Goal: Information Seeking & Learning: Learn about a topic

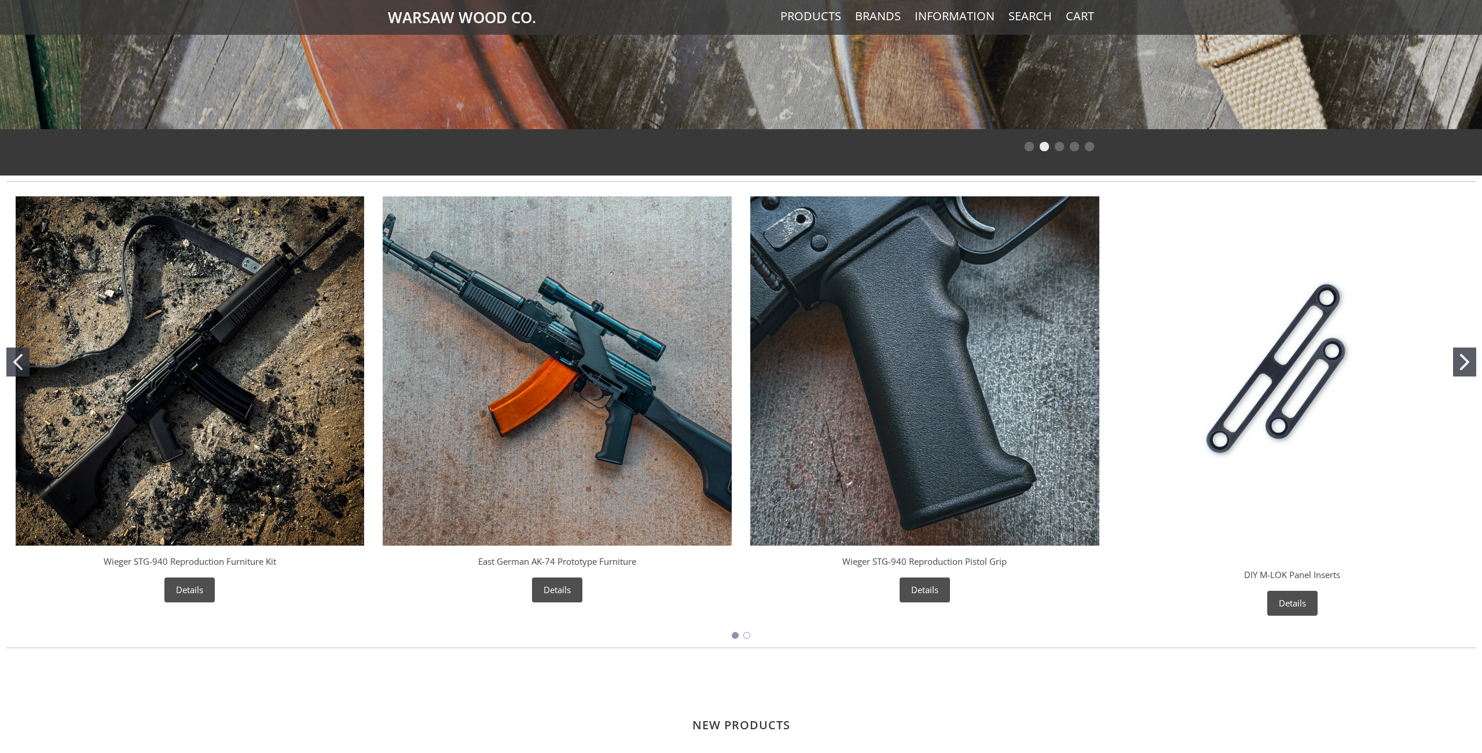
scroll to position [338, 0]
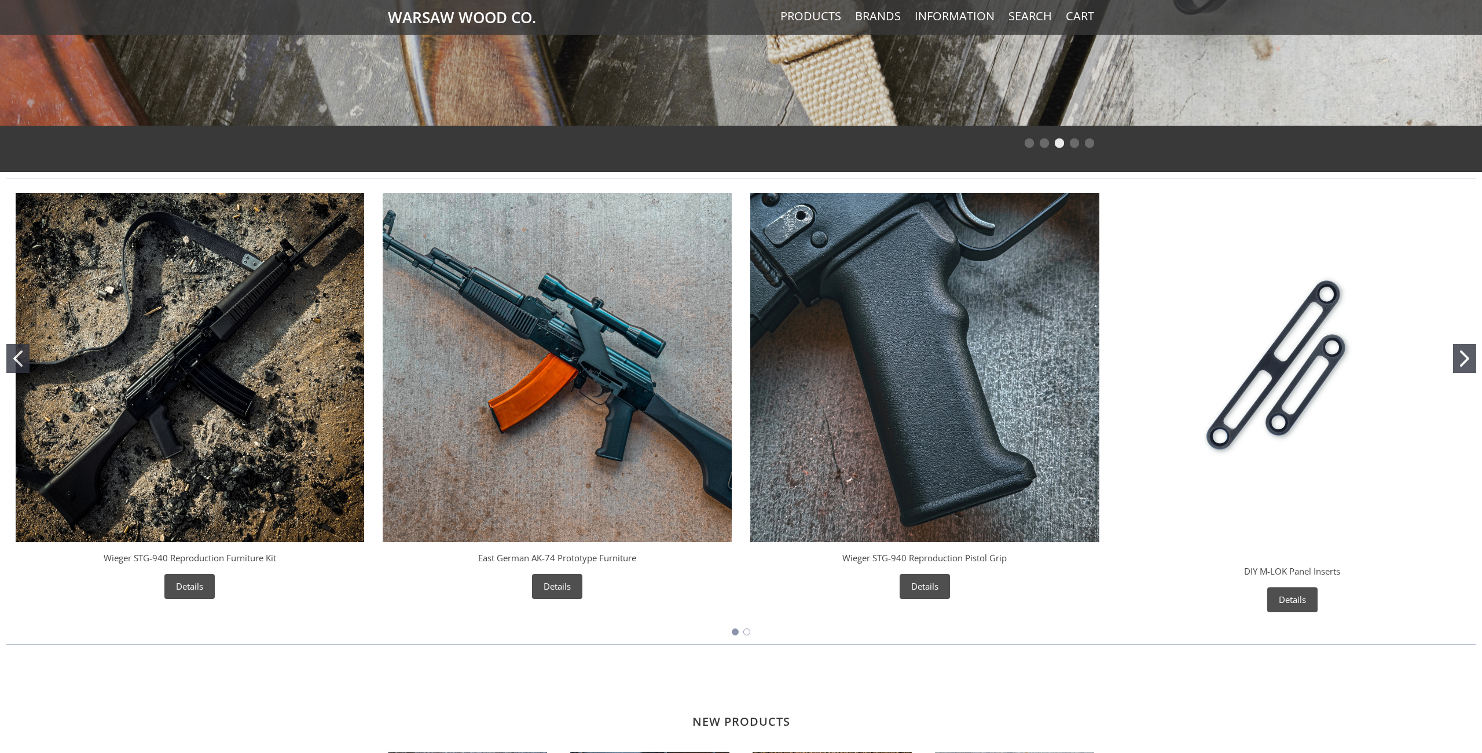
click at [587, 437] on img "East German AK-74 Prototype Furniture" at bounding box center [557, 367] width 349 height 349
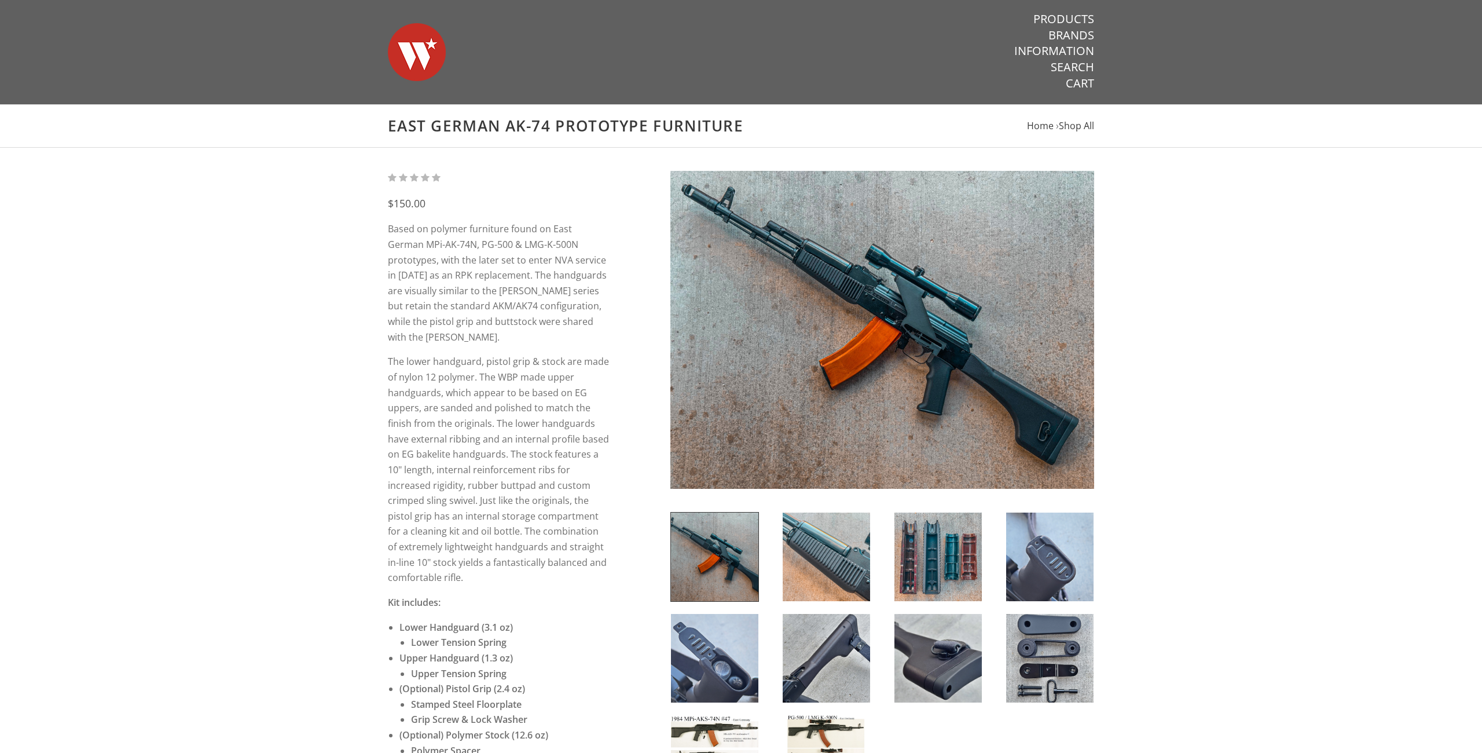
click at [832, 557] on img at bounding box center [826, 556] width 87 height 89
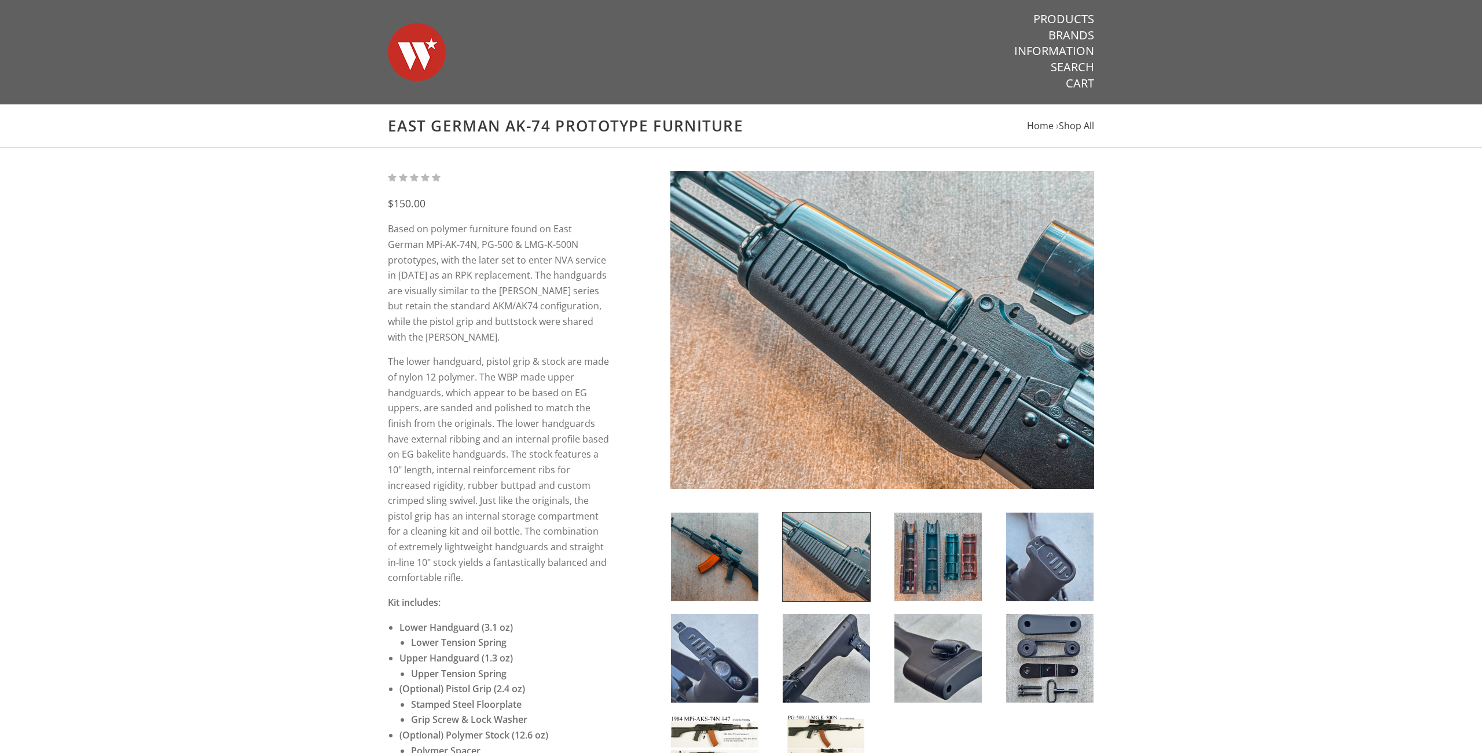
click at [942, 543] on img at bounding box center [938, 556] width 87 height 89
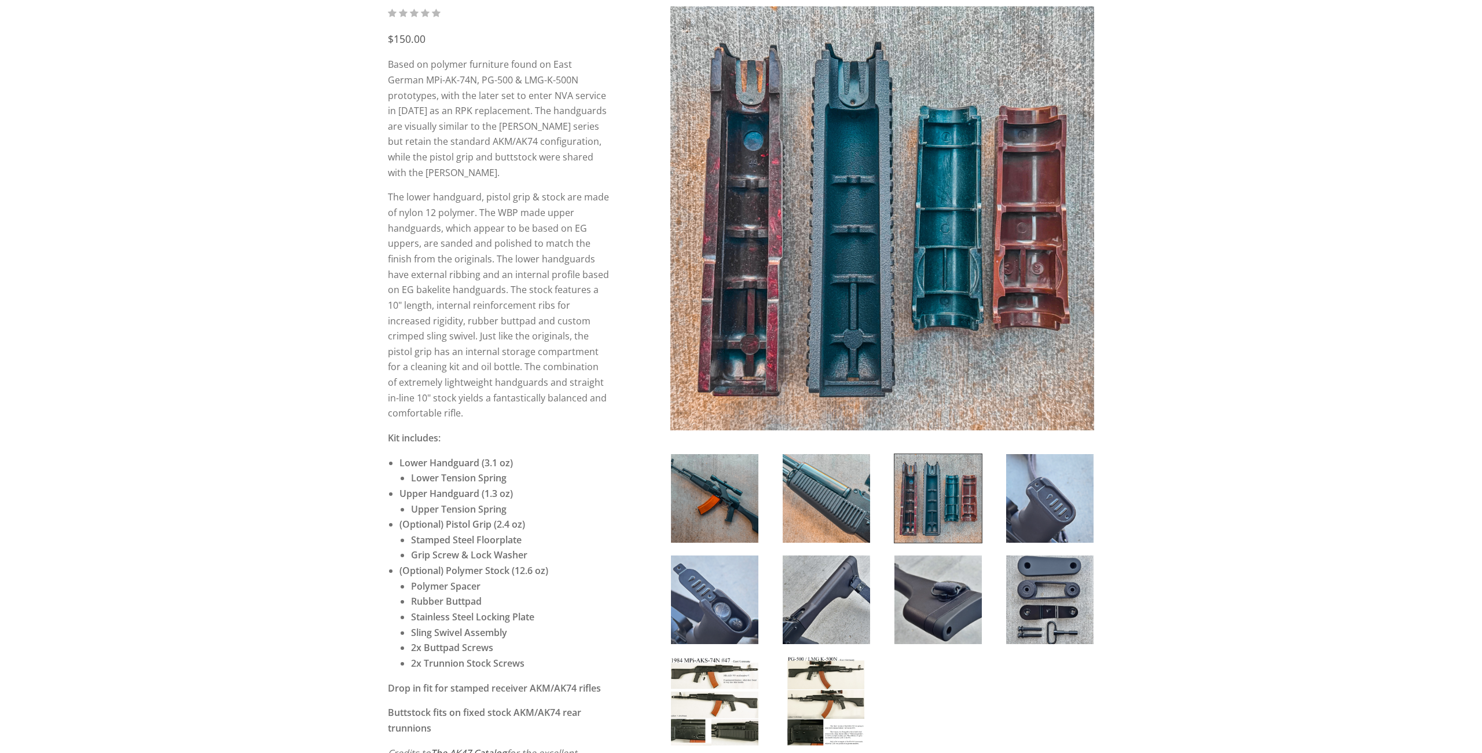
scroll to position [166, 0]
click at [797, 496] on img at bounding box center [826, 497] width 87 height 89
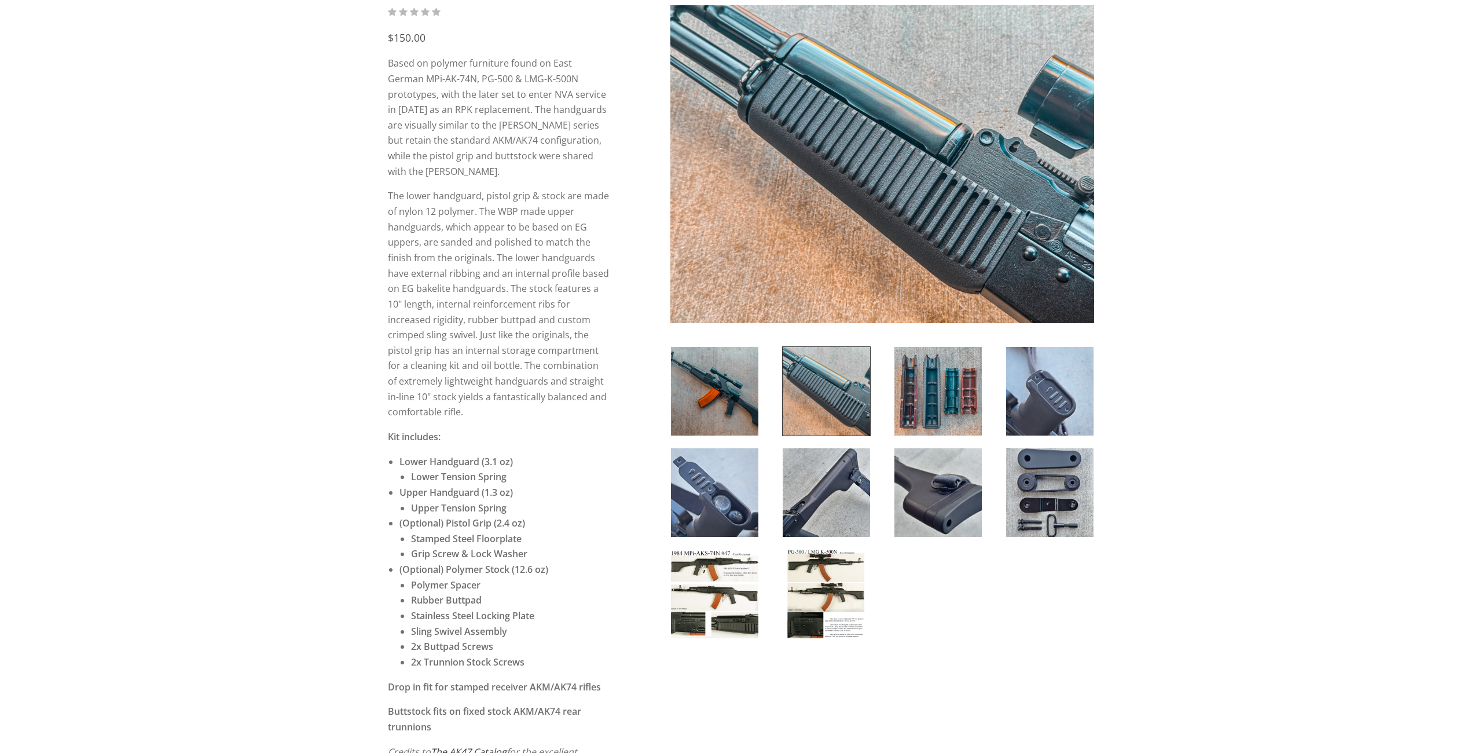
click at [724, 400] on img at bounding box center [714, 391] width 87 height 89
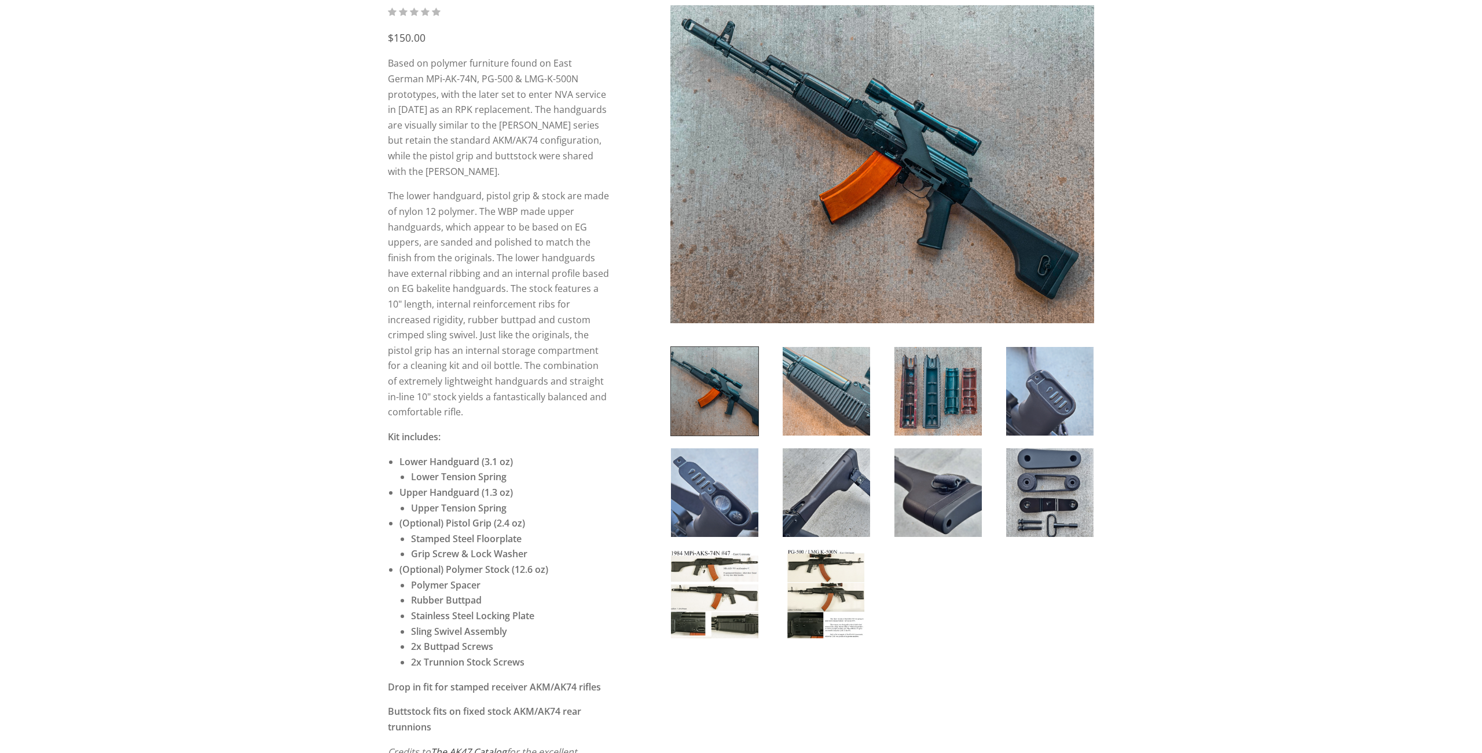
click at [1063, 475] on img at bounding box center [1049, 492] width 87 height 89
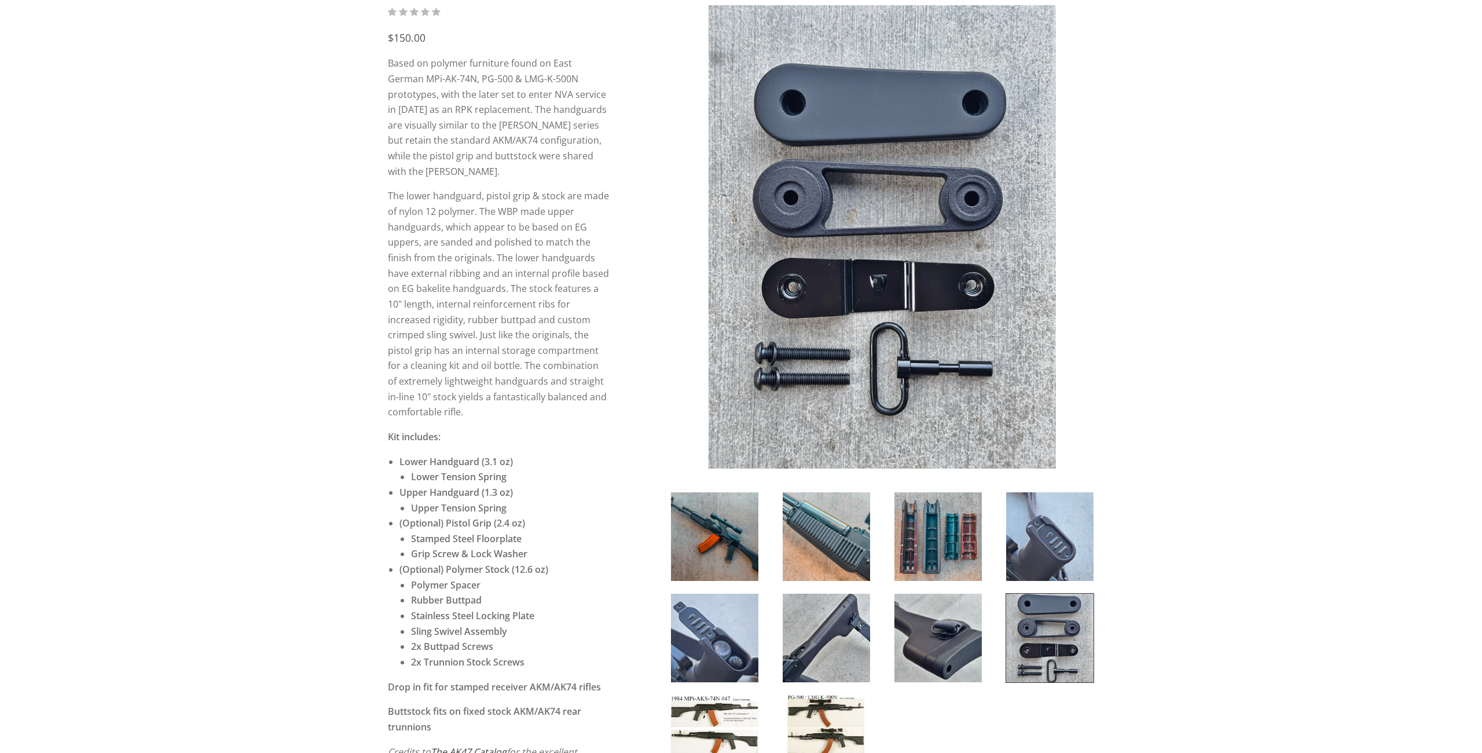
click at [980, 615] on img at bounding box center [938, 638] width 87 height 89
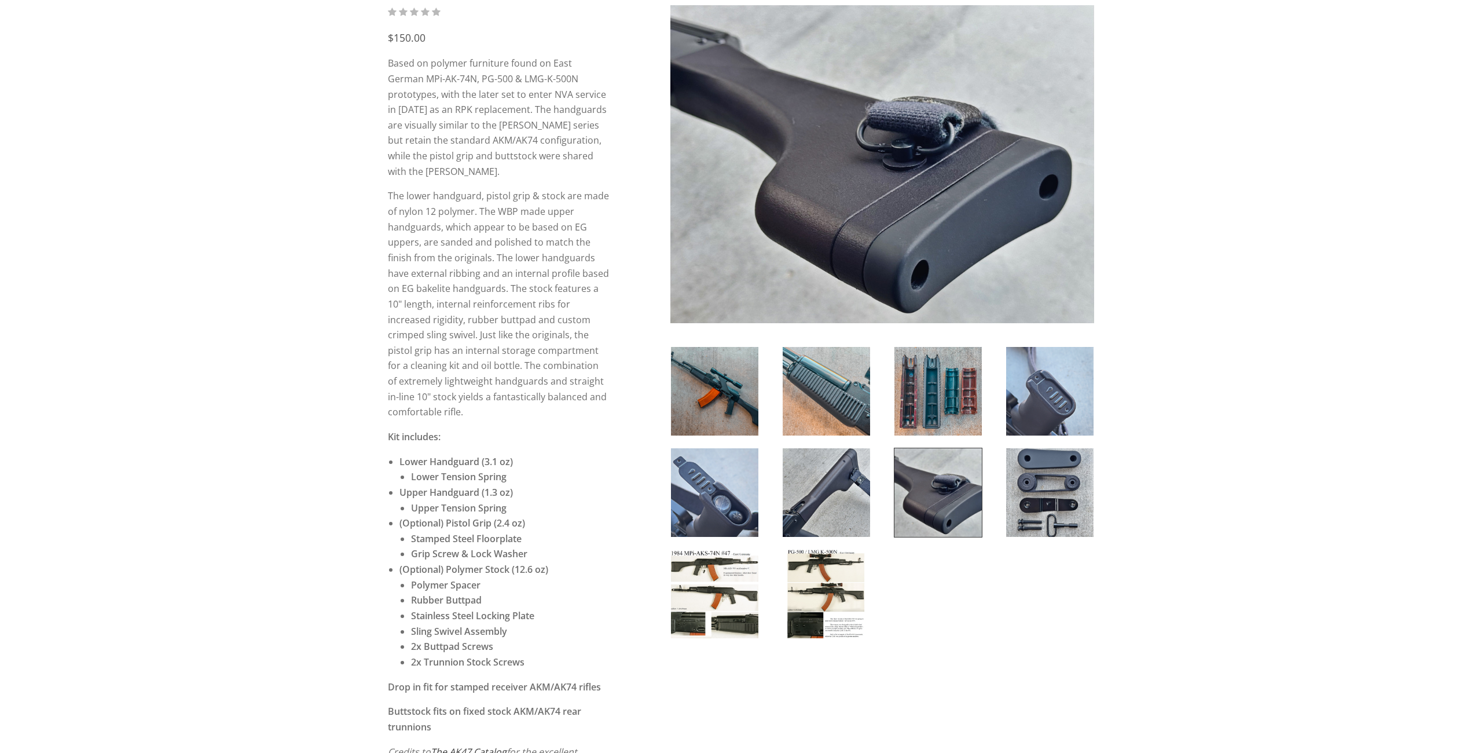
click at [714, 588] on img at bounding box center [714, 594] width 87 height 89
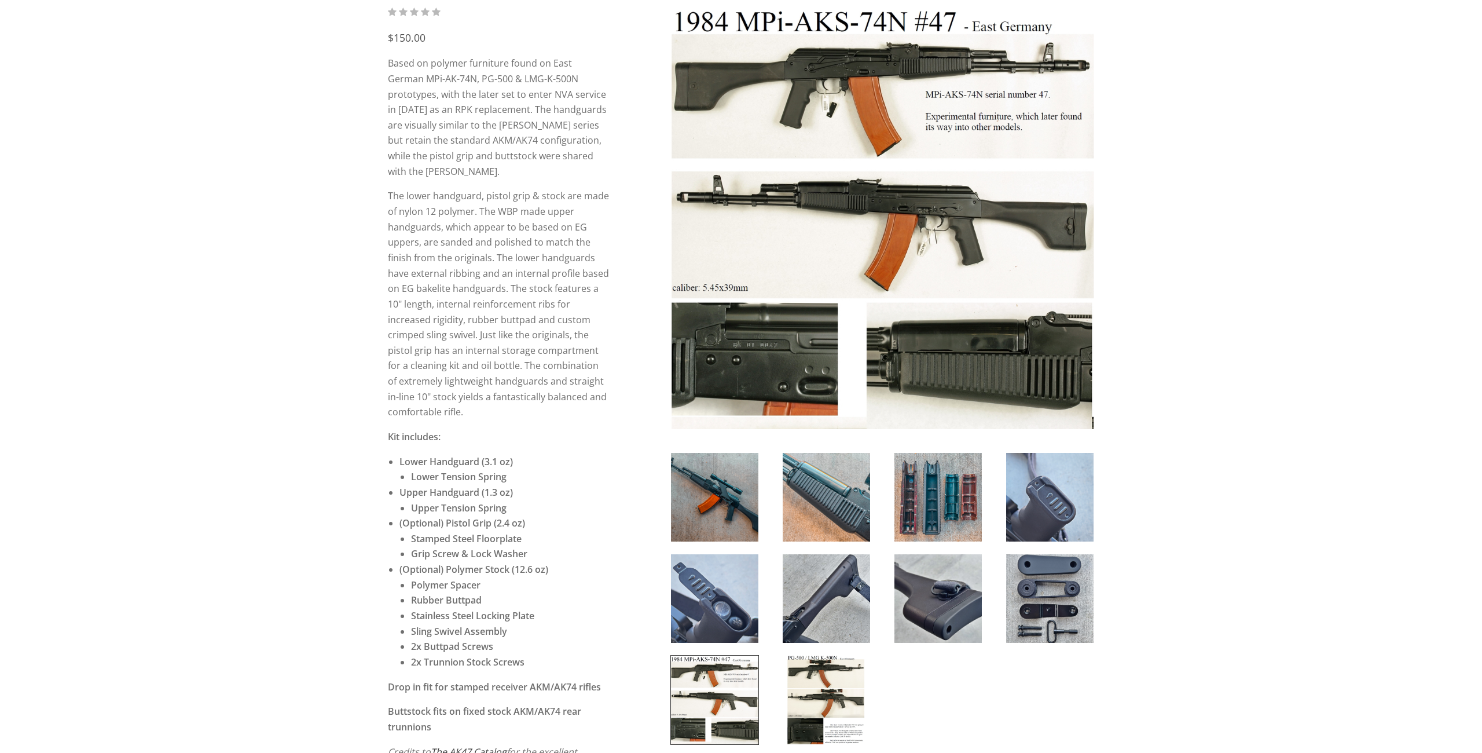
click at [833, 698] on img at bounding box center [826, 699] width 87 height 89
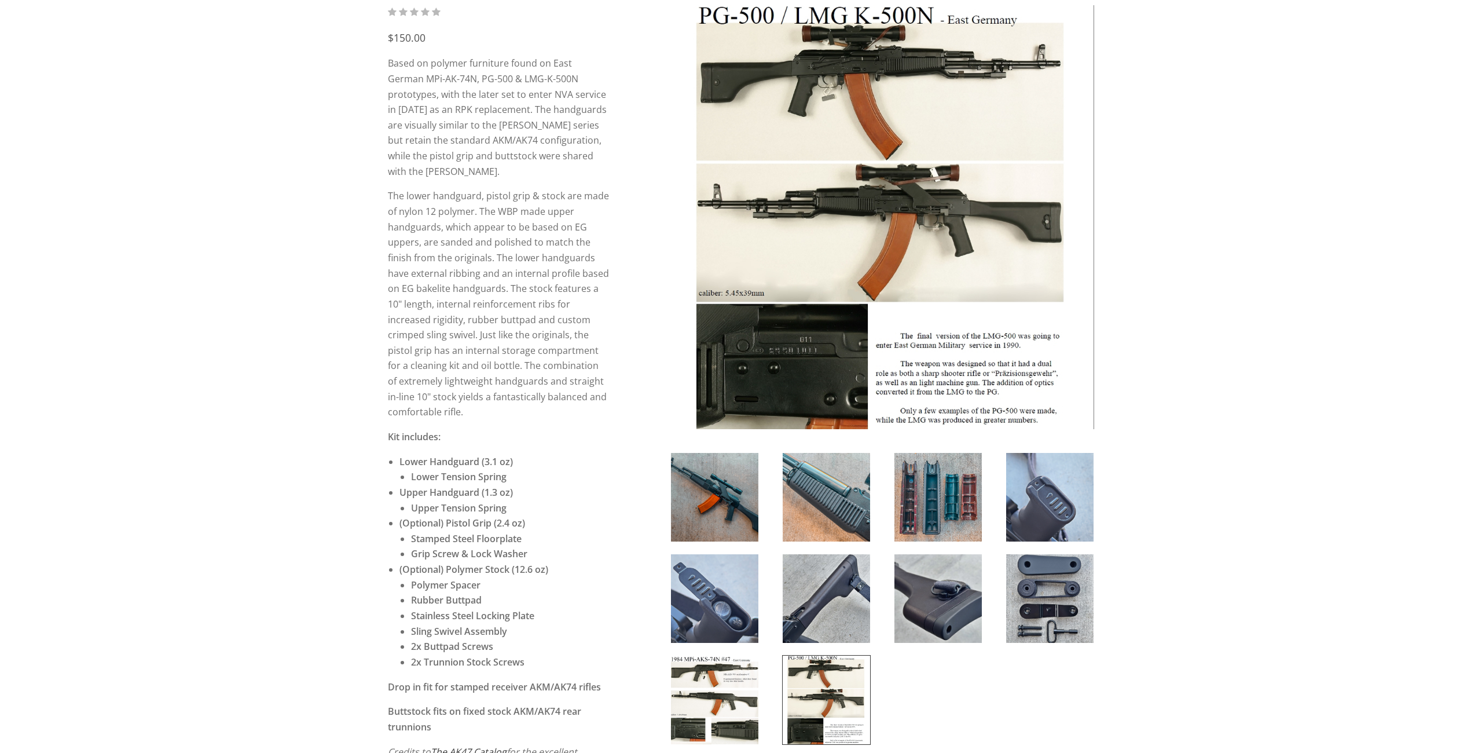
scroll to position [0, 0]
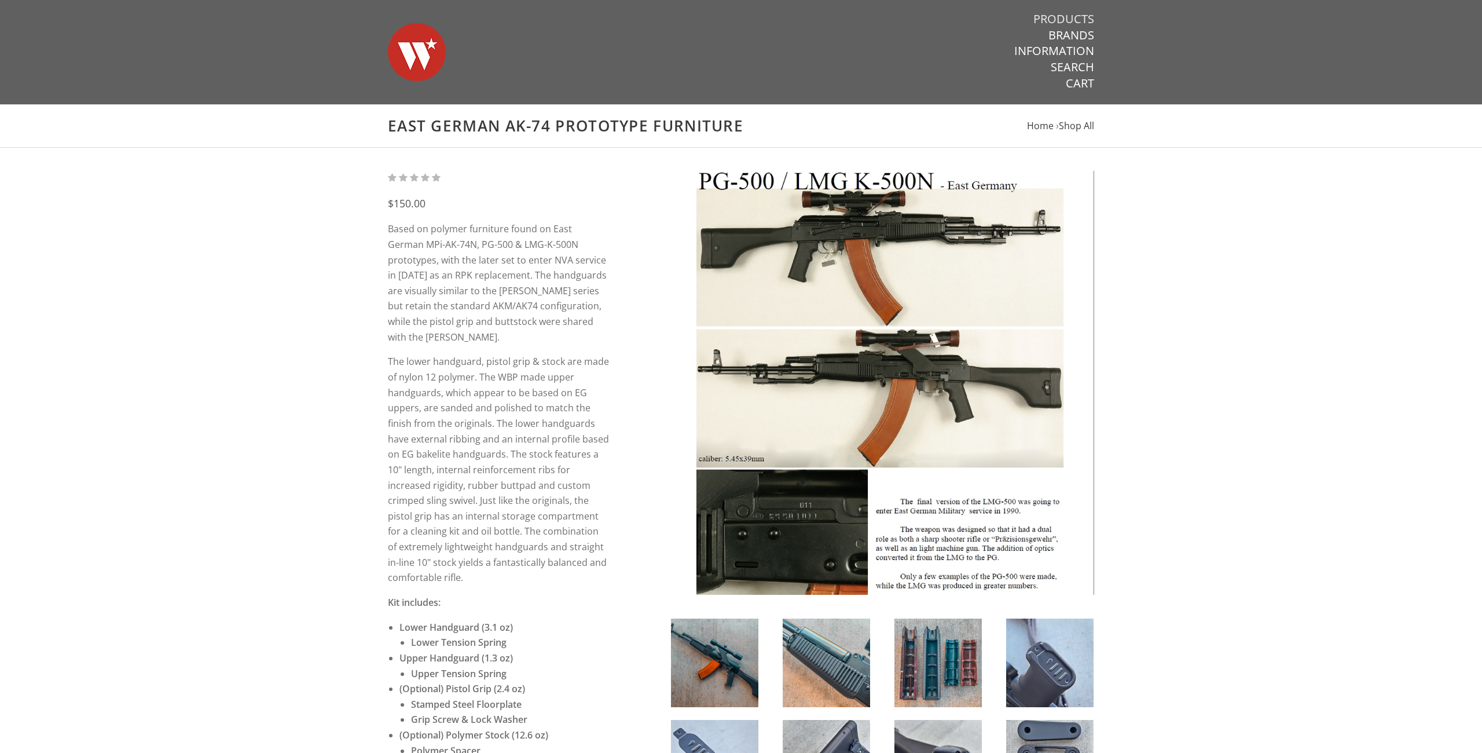
click at [1057, 16] on link "Products" at bounding box center [1064, 19] width 61 height 15
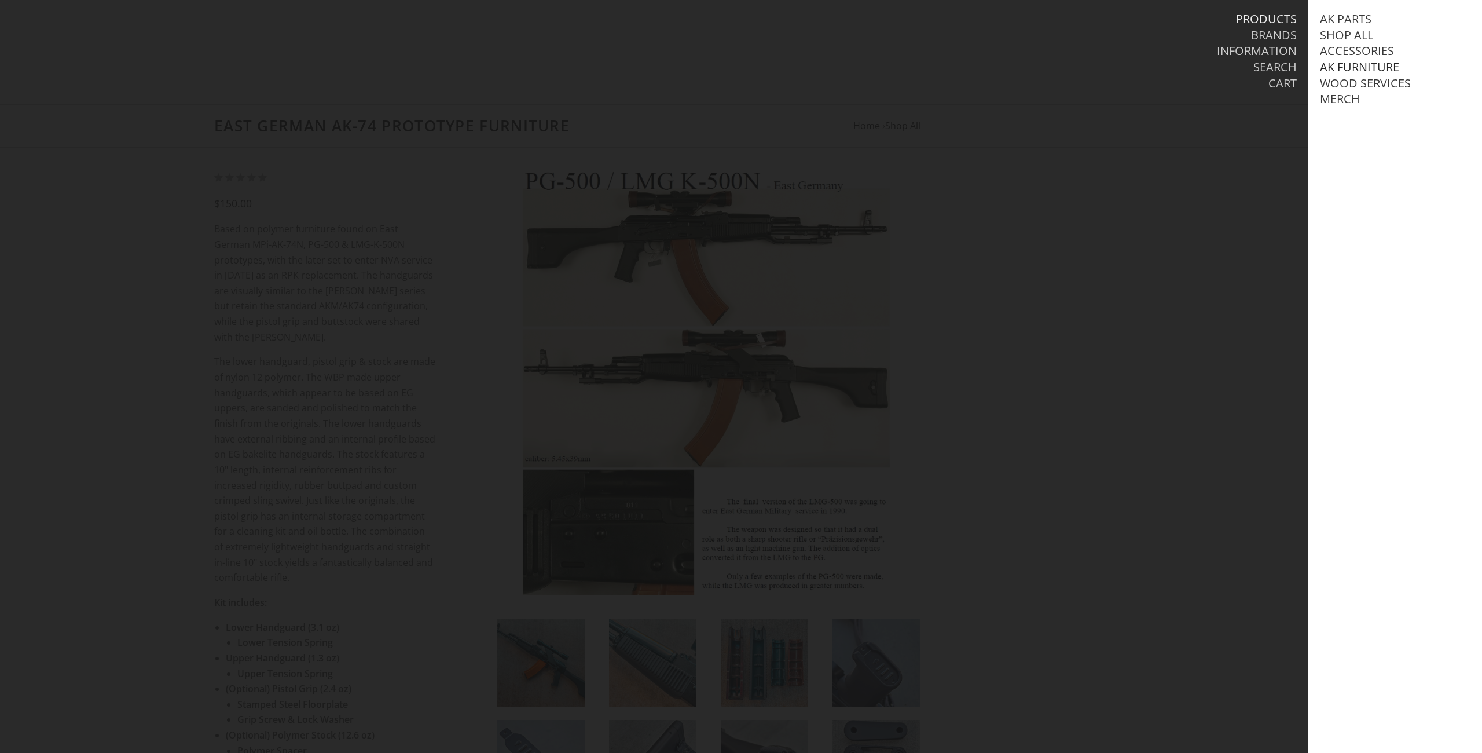
click at [1349, 64] on link "AK Furniture" at bounding box center [1359, 67] width 79 height 15
click at [1371, 81] on link "View all AK Furniture" at bounding box center [1397, 83] width 131 height 15
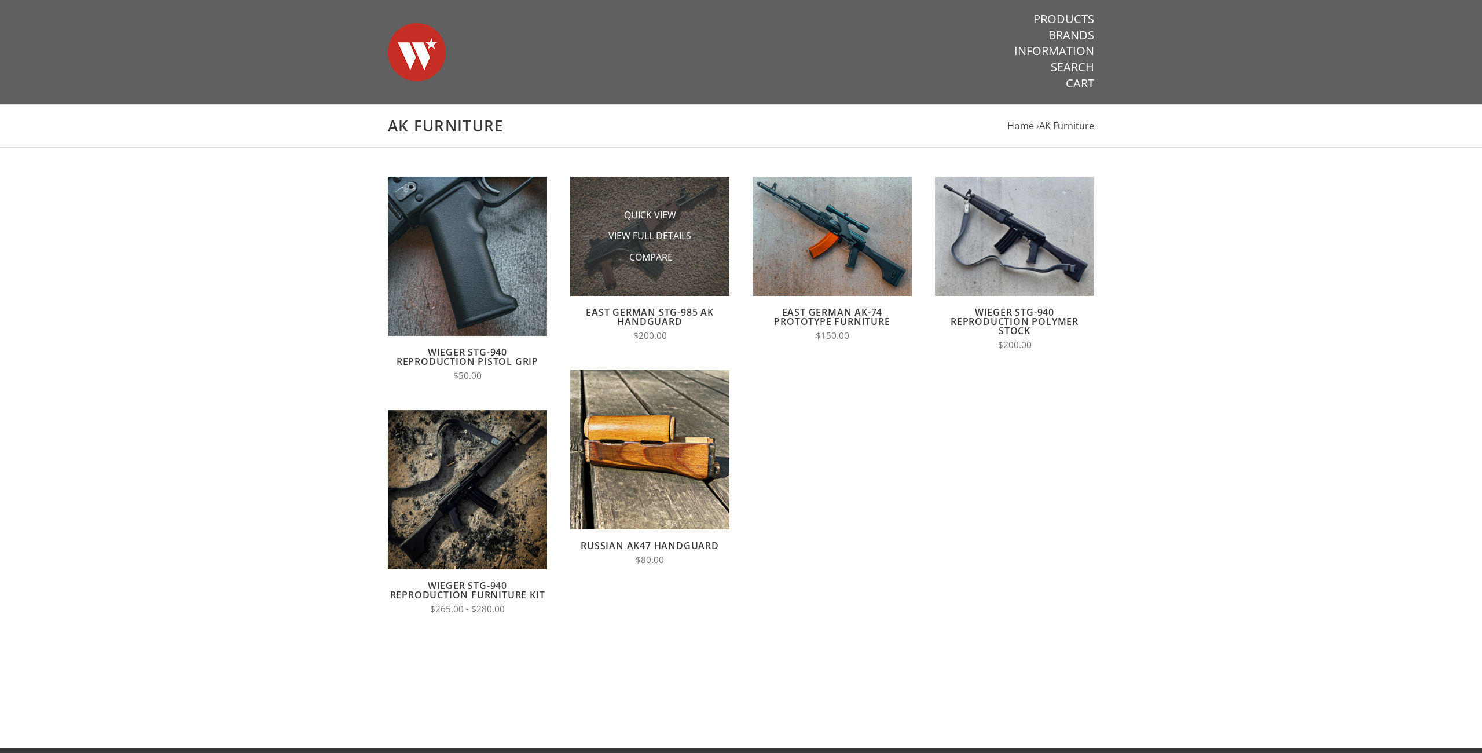
click at [674, 246] on li "View Full Details" at bounding box center [650, 235] width 116 height 21
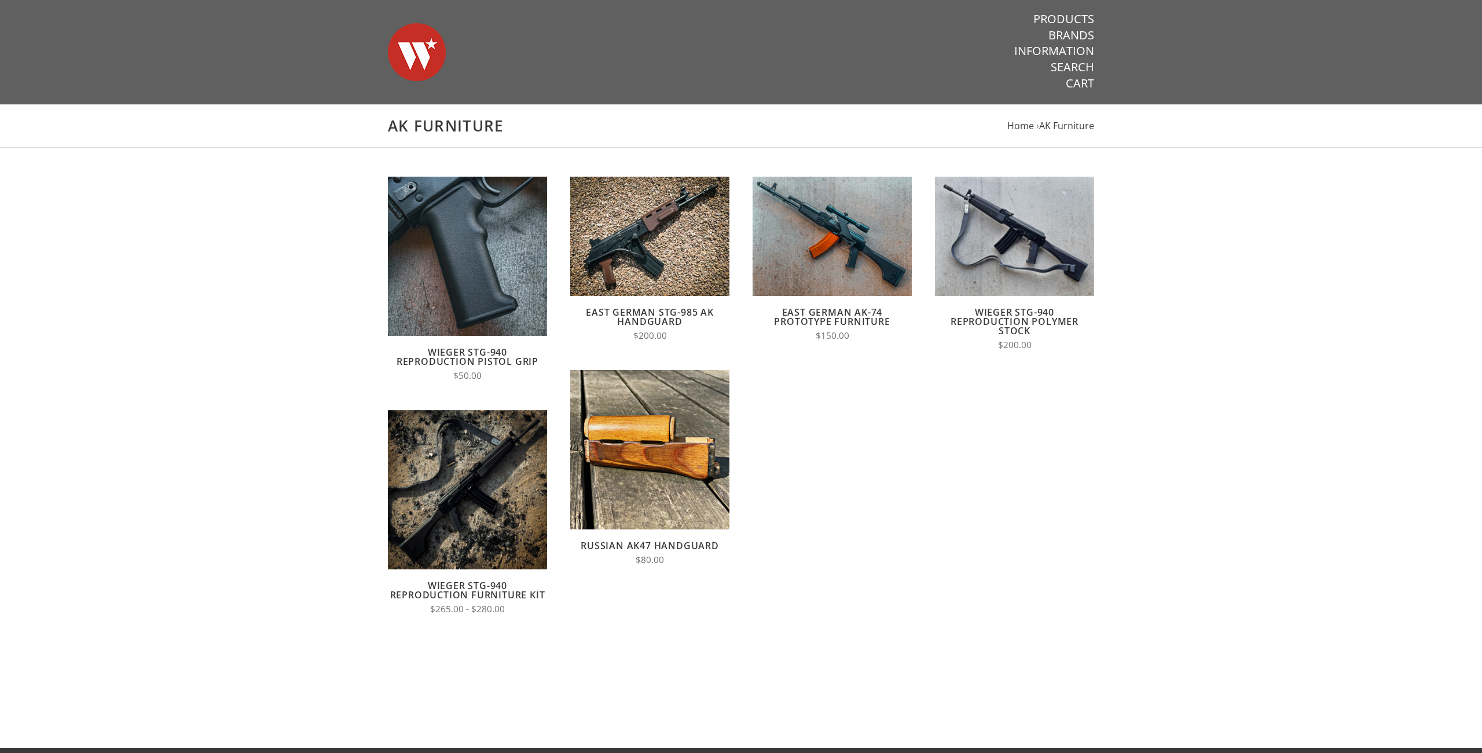
click at [650, 310] on link "East German STG-985 AK Handguard" at bounding box center [650, 317] width 128 height 22
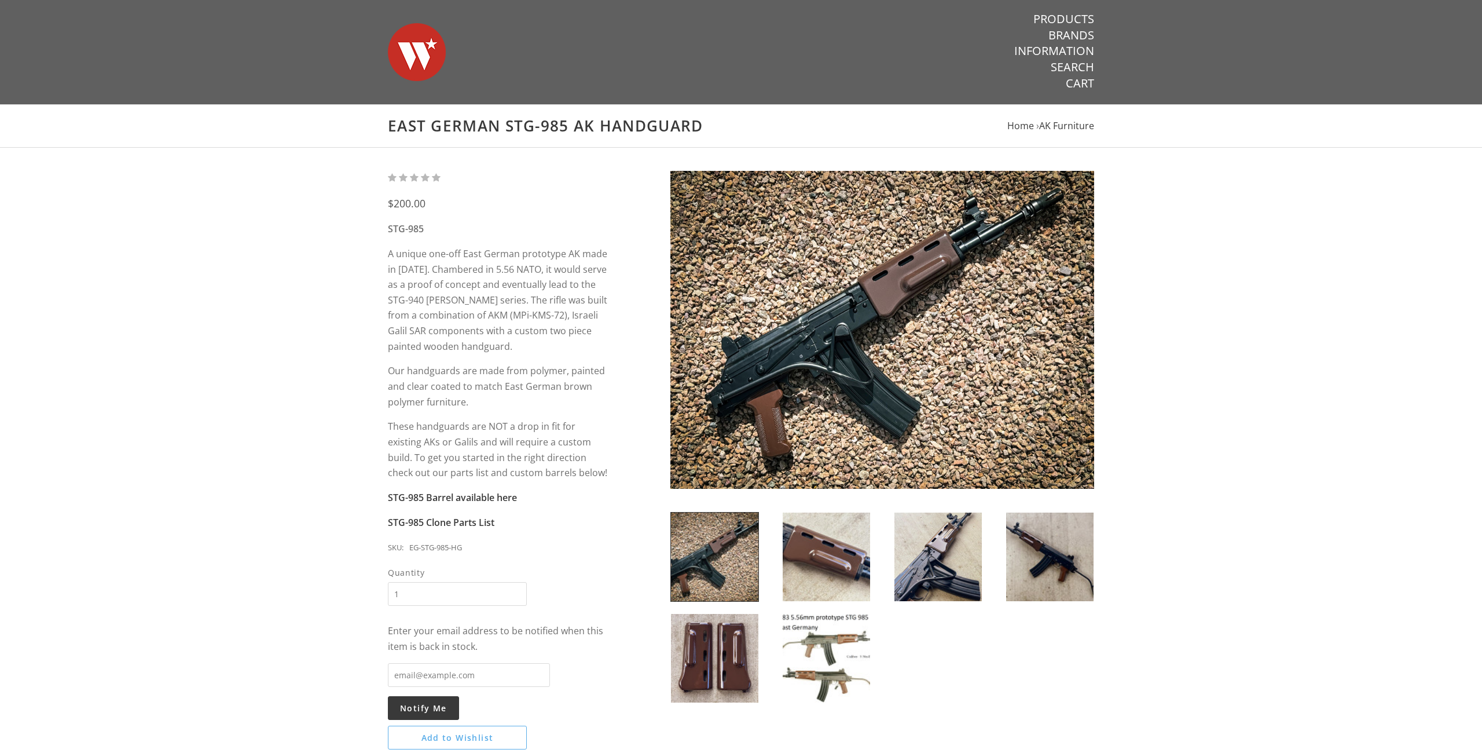
click at [917, 275] on img at bounding box center [883, 330] width 424 height 318
click at [836, 556] on img at bounding box center [826, 556] width 87 height 89
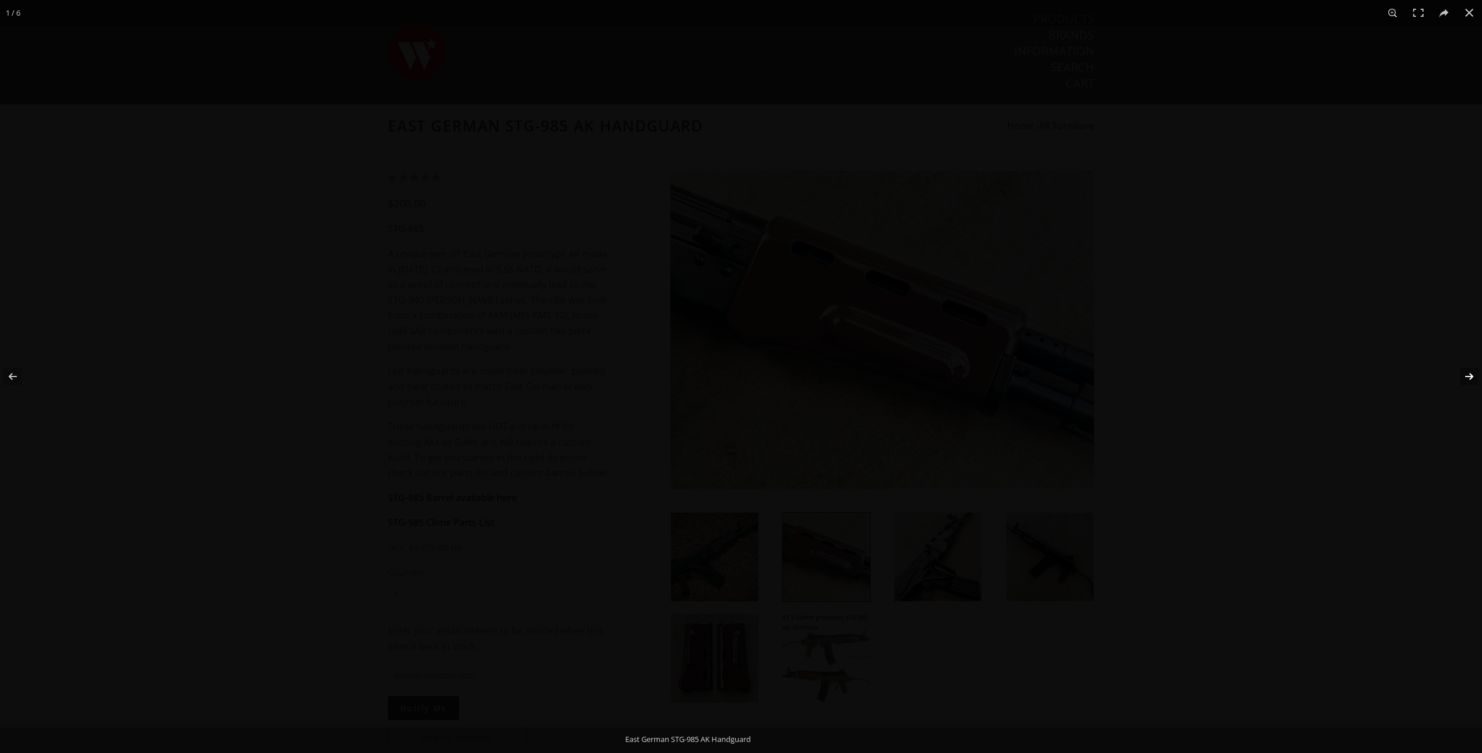
click at [1468, 373] on button at bounding box center [1462, 376] width 41 height 58
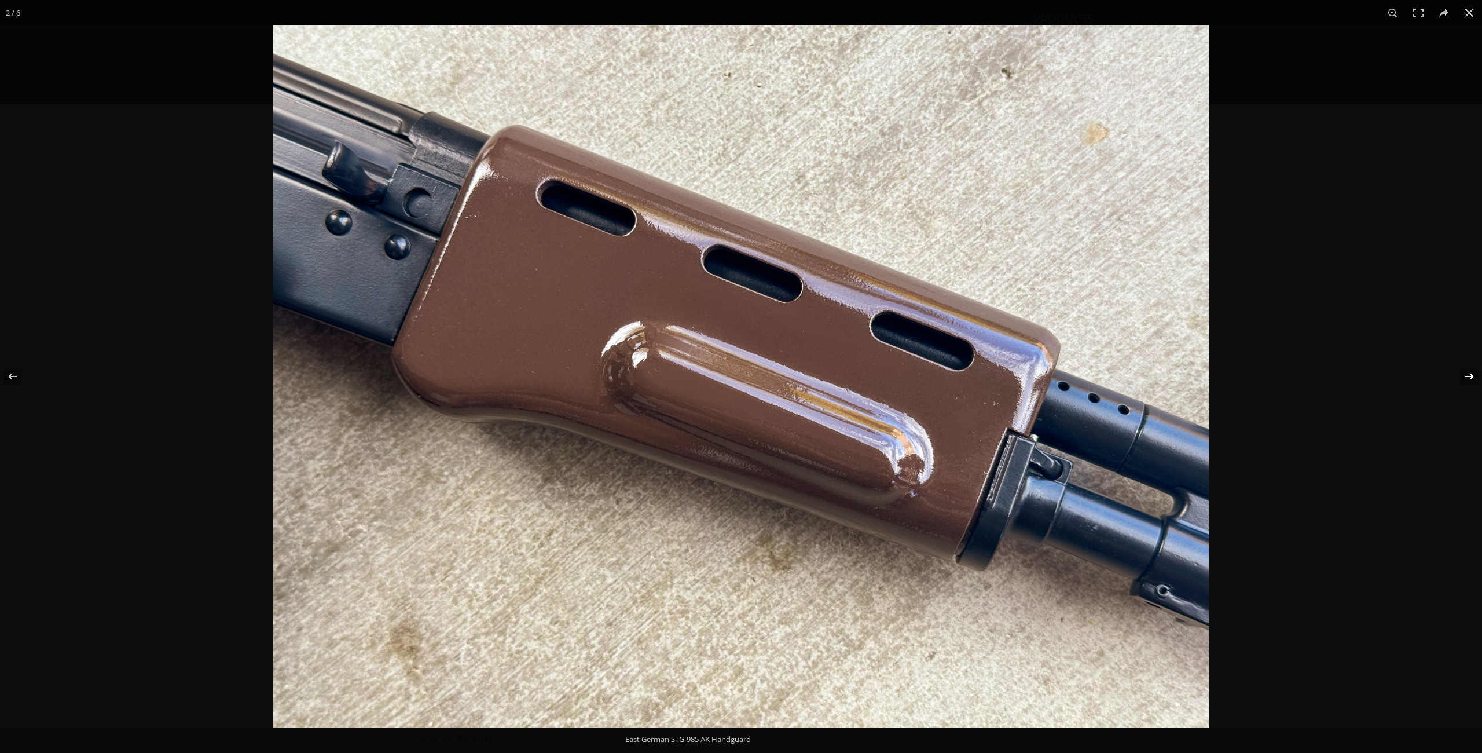
click at [1467, 381] on button at bounding box center [1462, 376] width 41 height 58
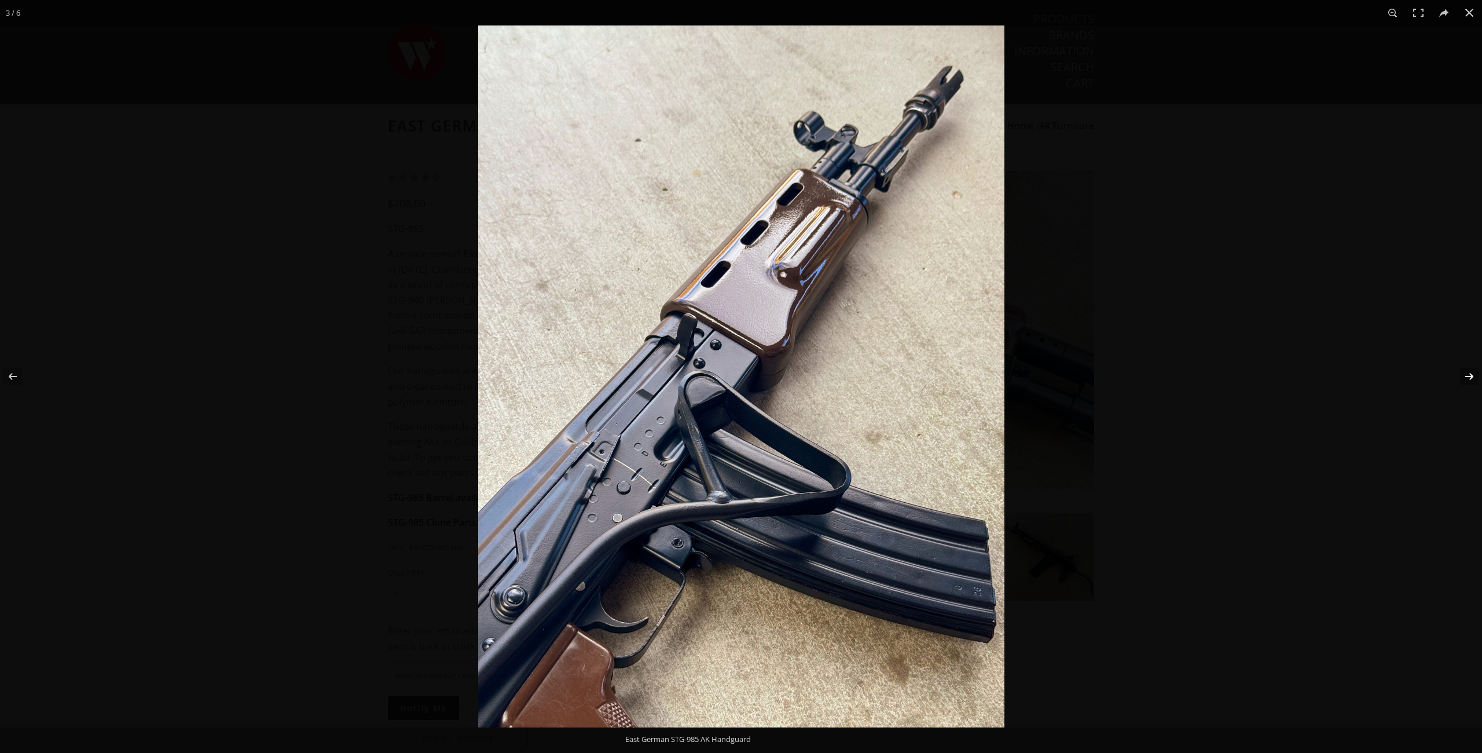
click at [1467, 376] on button at bounding box center [1462, 376] width 41 height 58
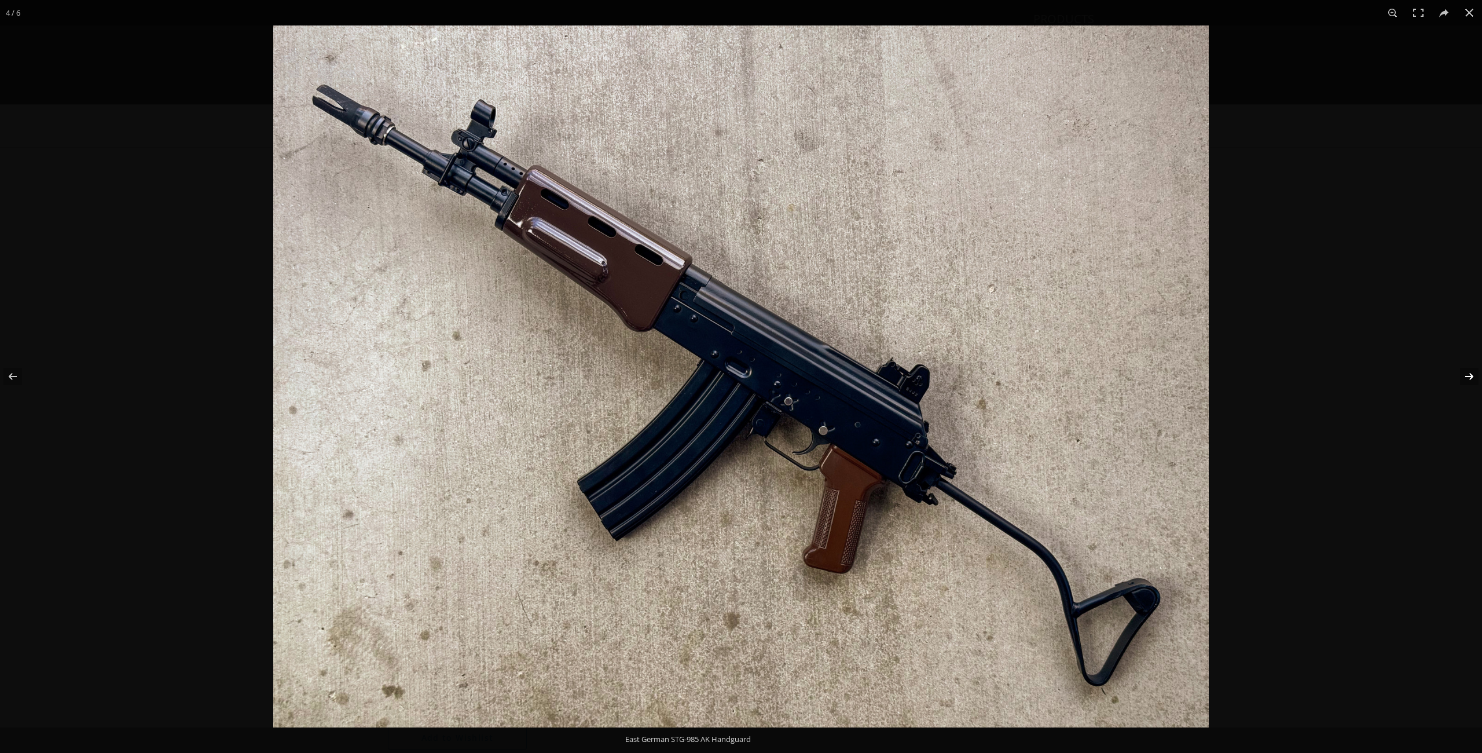
click at [1467, 376] on button at bounding box center [1462, 376] width 41 height 58
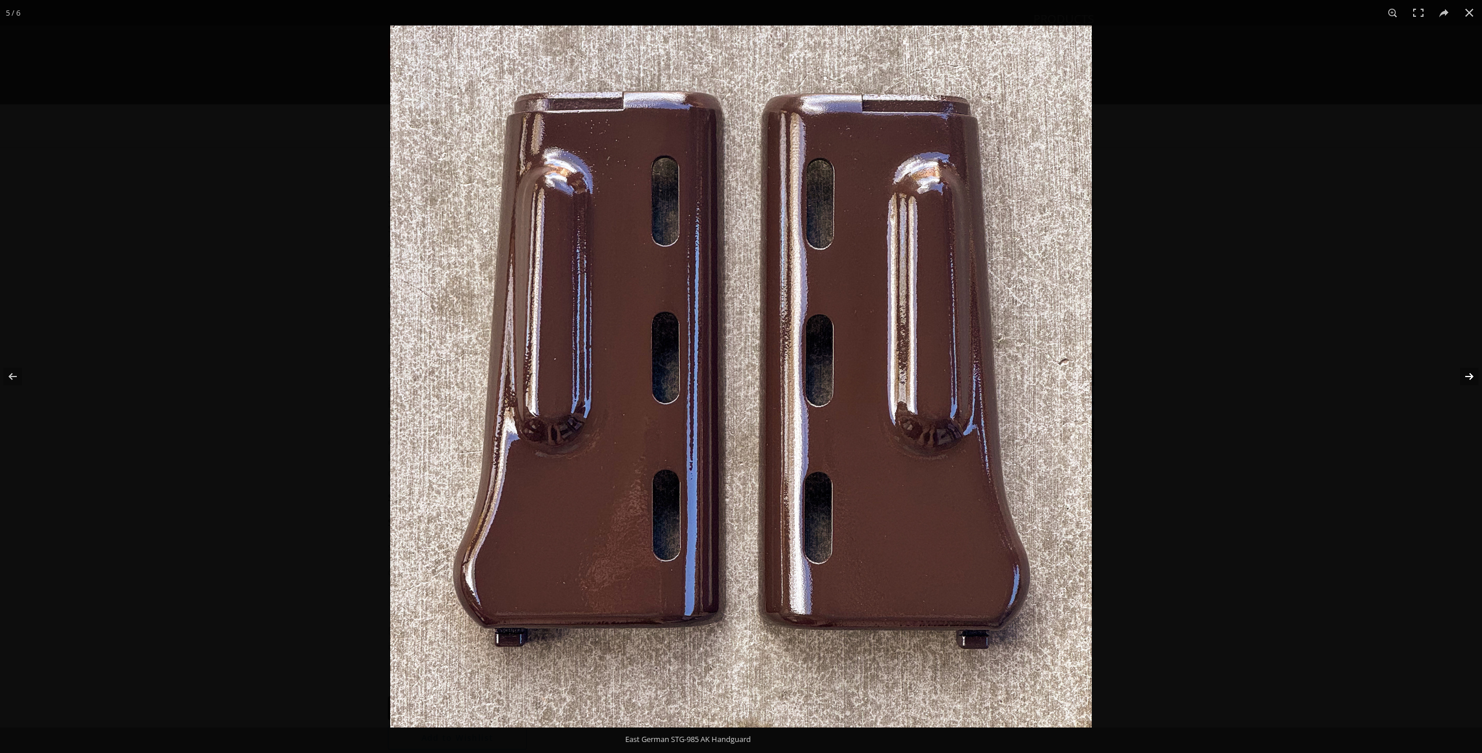
click at [1470, 376] on button at bounding box center [1462, 376] width 41 height 58
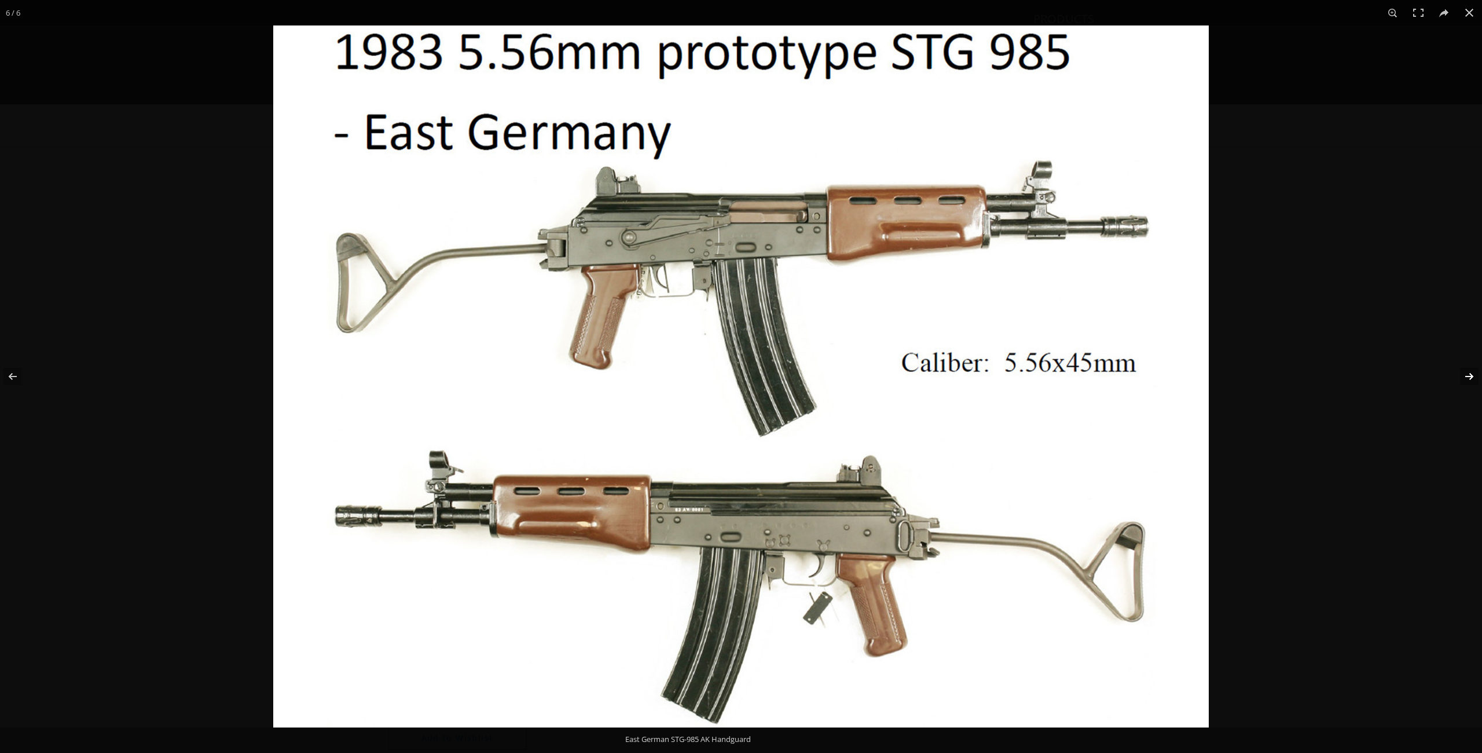
click at [1470, 376] on button at bounding box center [1462, 376] width 41 height 58
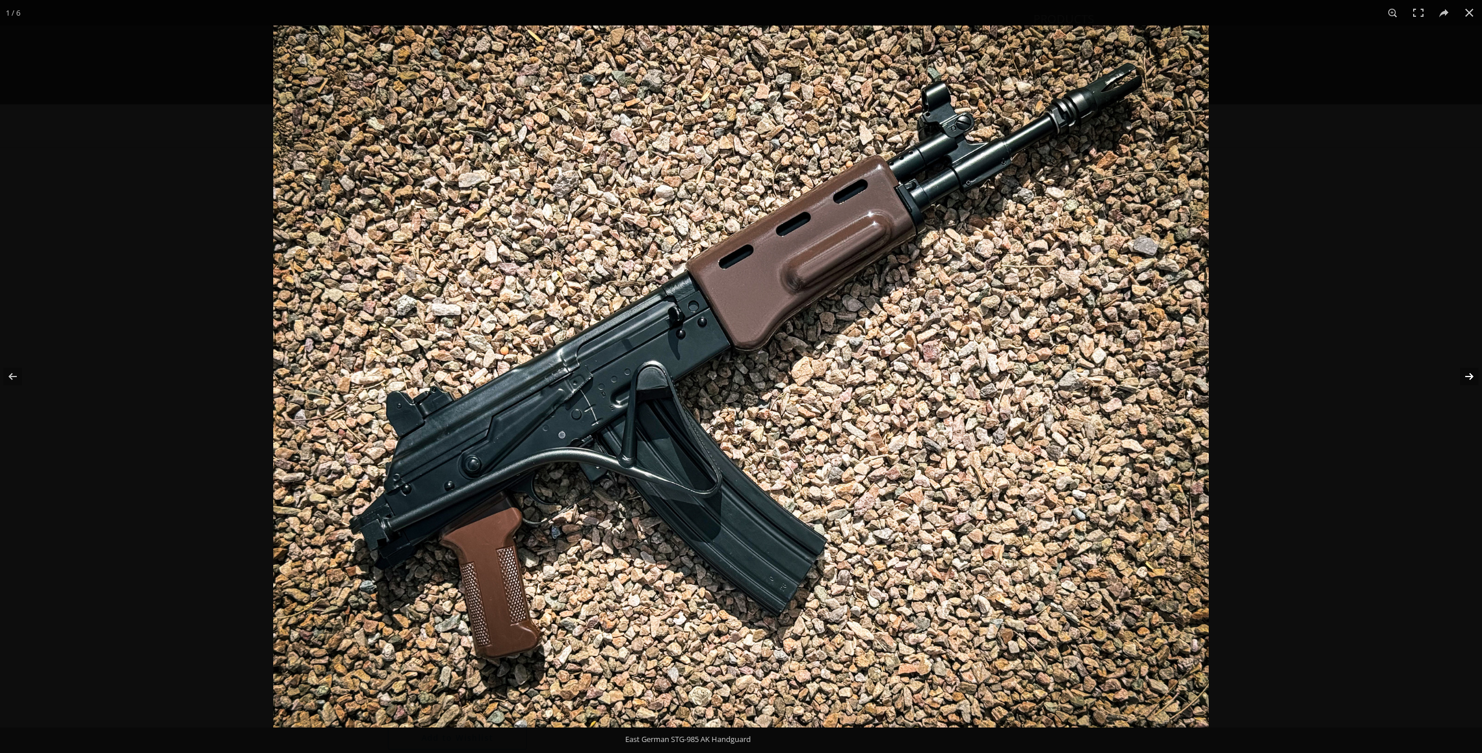
click at [1470, 376] on button at bounding box center [1462, 376] width 41 height 58
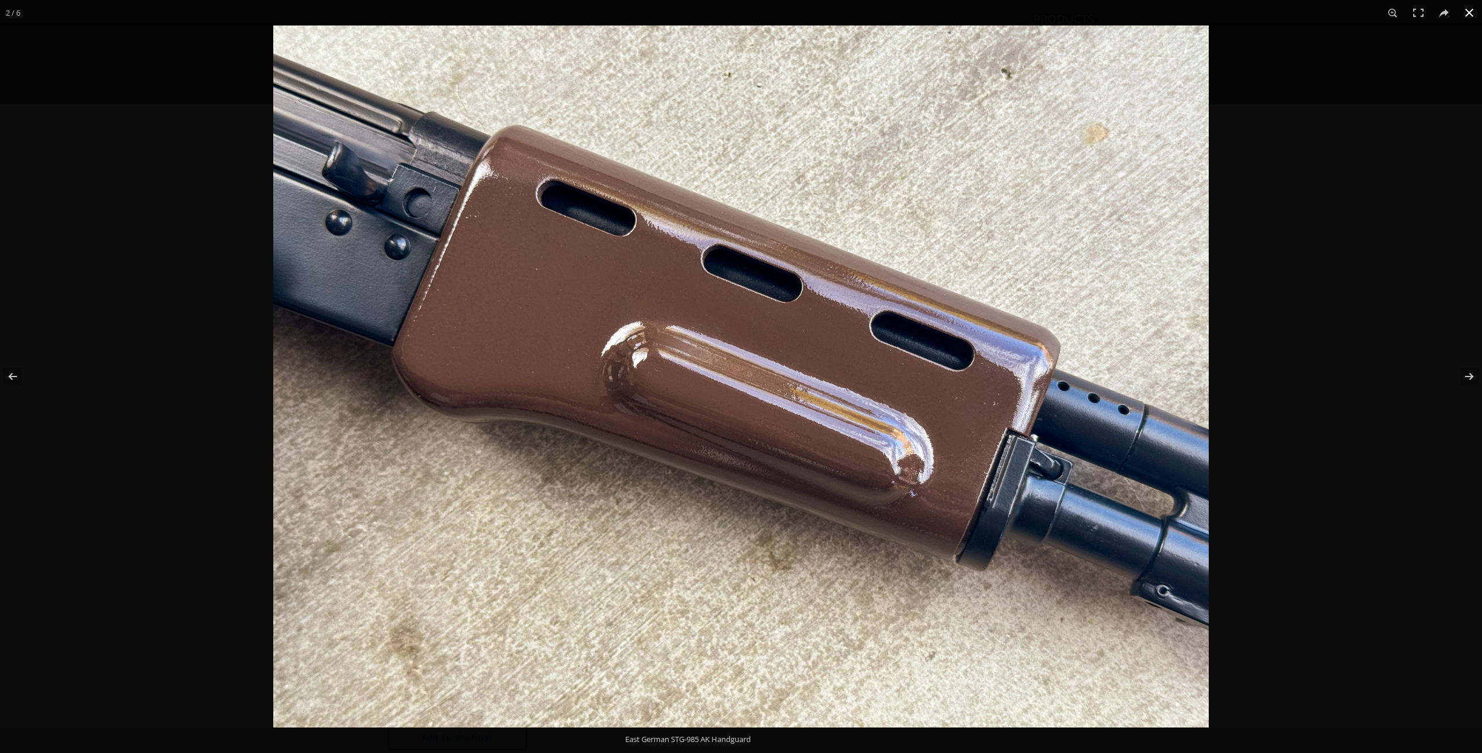
click at [1465, 12] on button at bounding box center [1469, 12] width 25 height 25
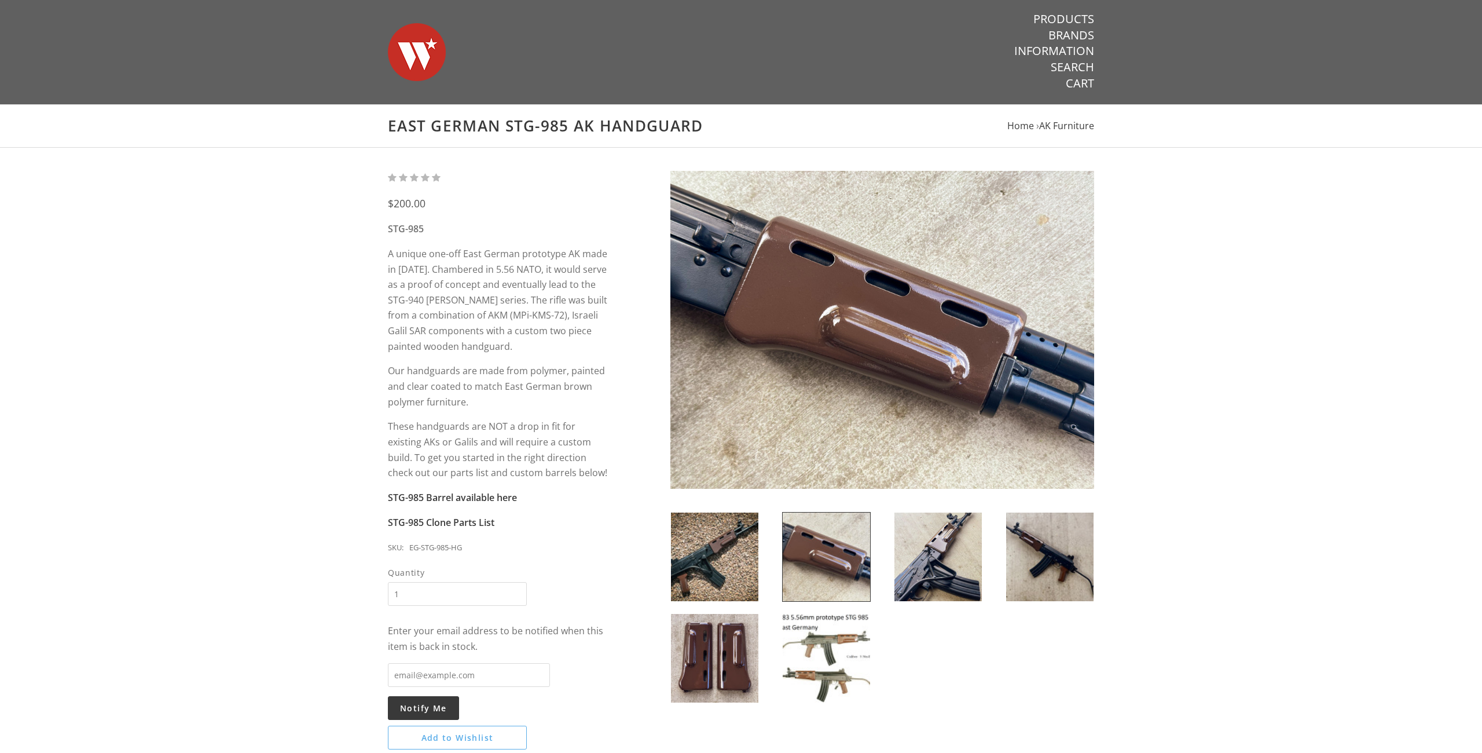
click at [723, 548] on img at bounding box center [714, 556] width 87 height 89
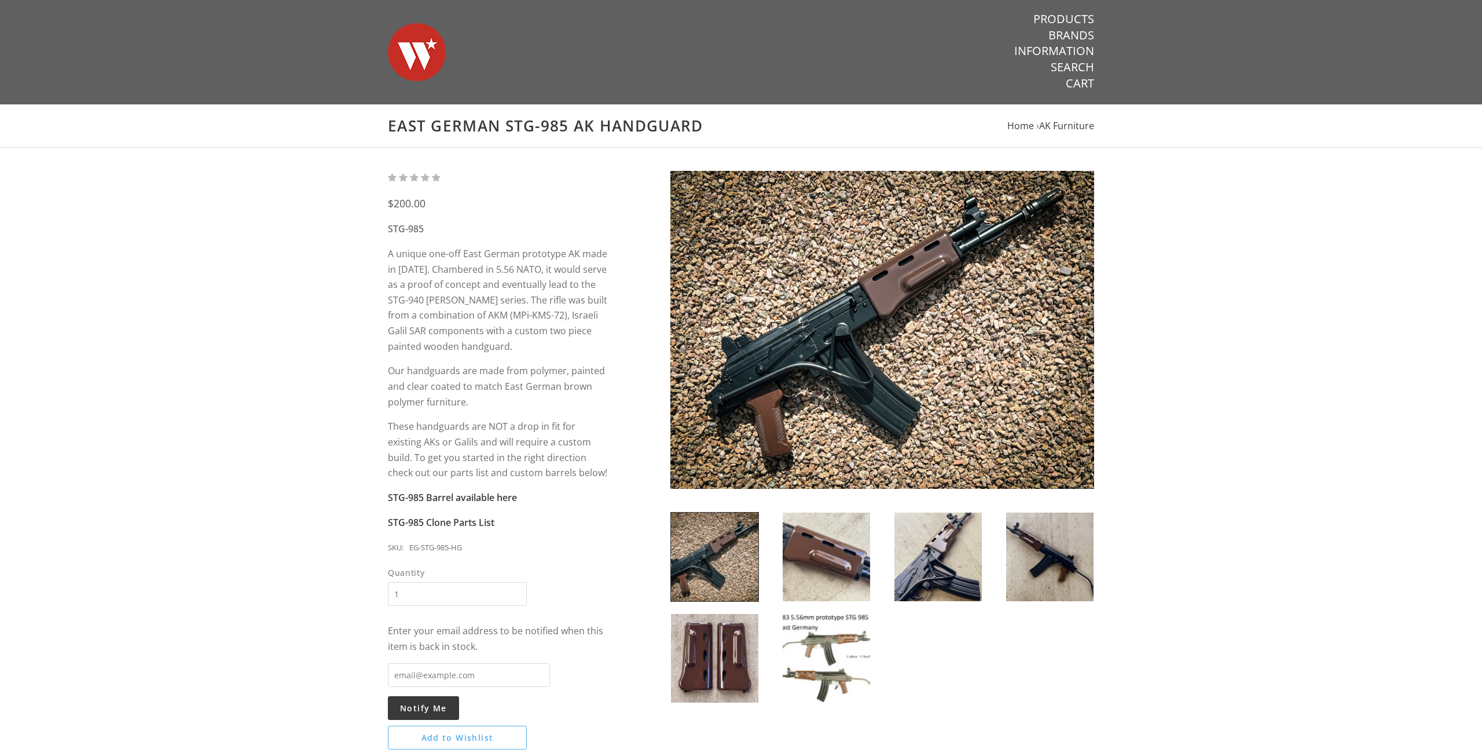
click at [808, 312] on img at bounding box center [883, 330] width 424 height 318
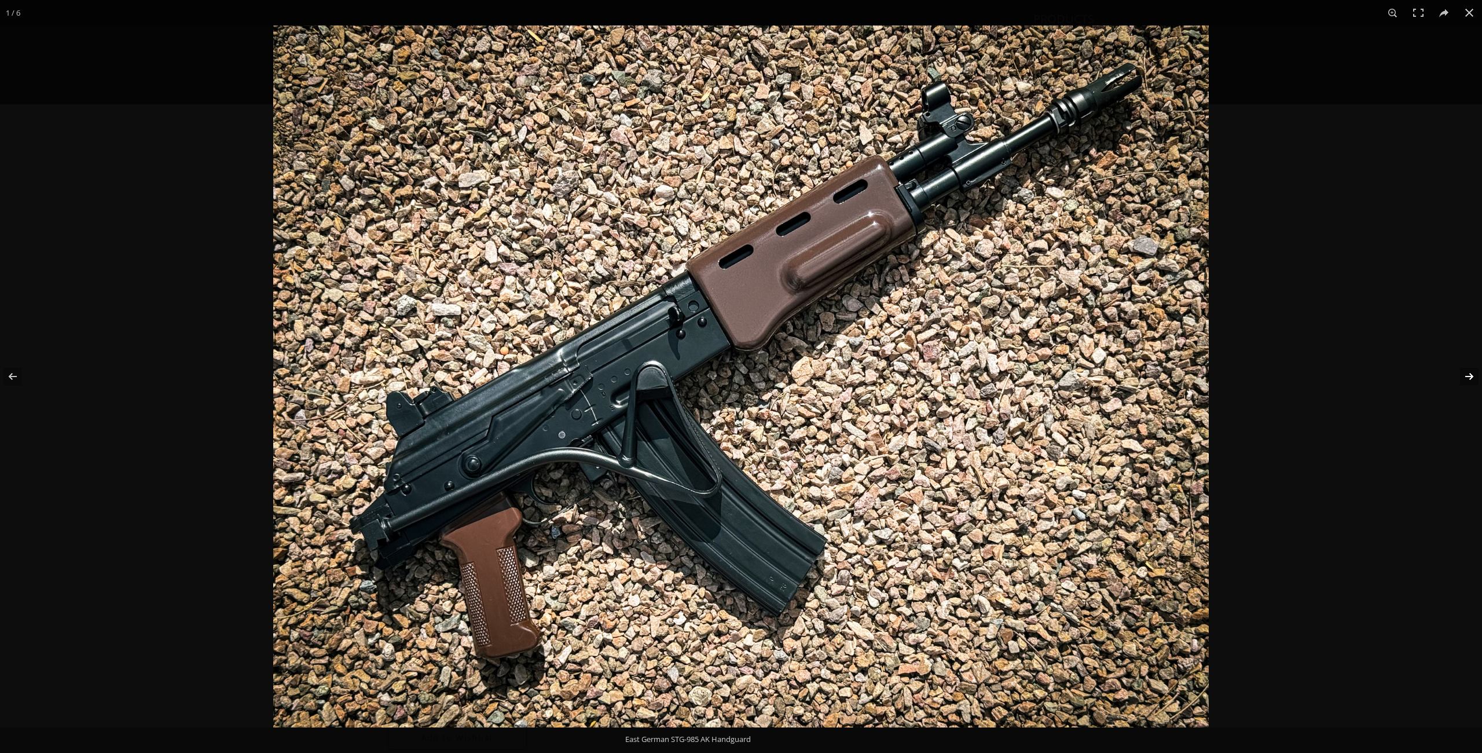
click at [1473, 368] on button at bounding box center [1462, 376] width 41 height 58
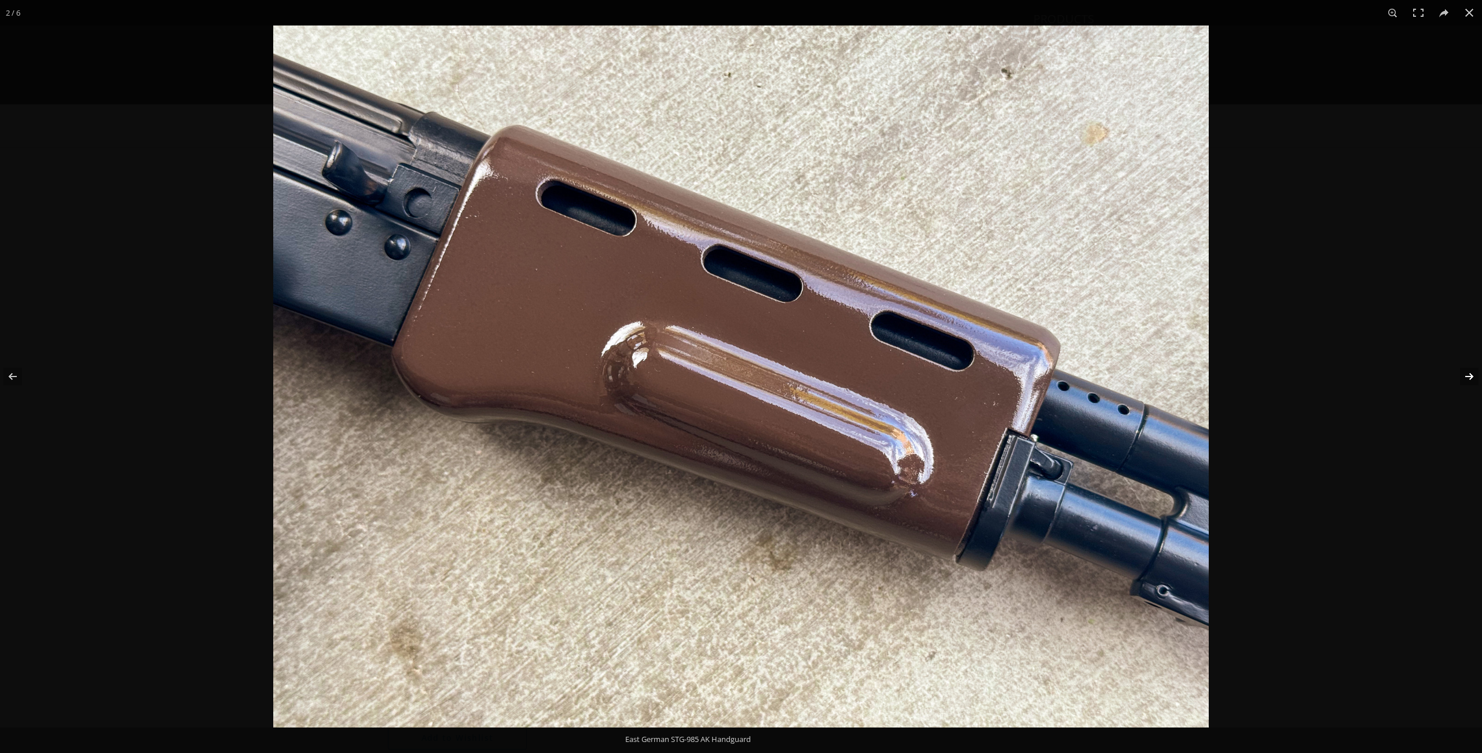
click at [1468, 375] on button at bounding box center [1462, 376] width 41 height 58
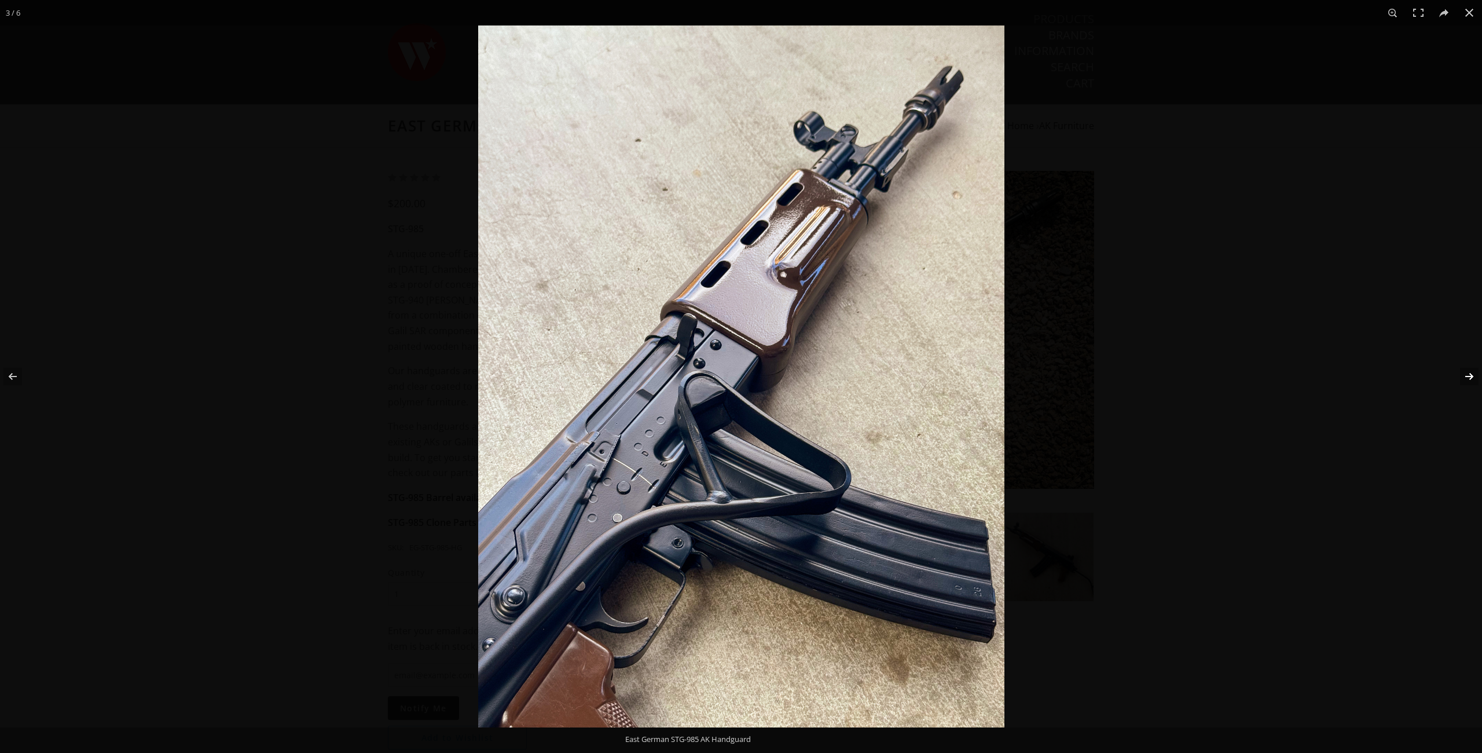
click at [1468, 375] on button at bounding box center [1462, 376] width 41 height 58
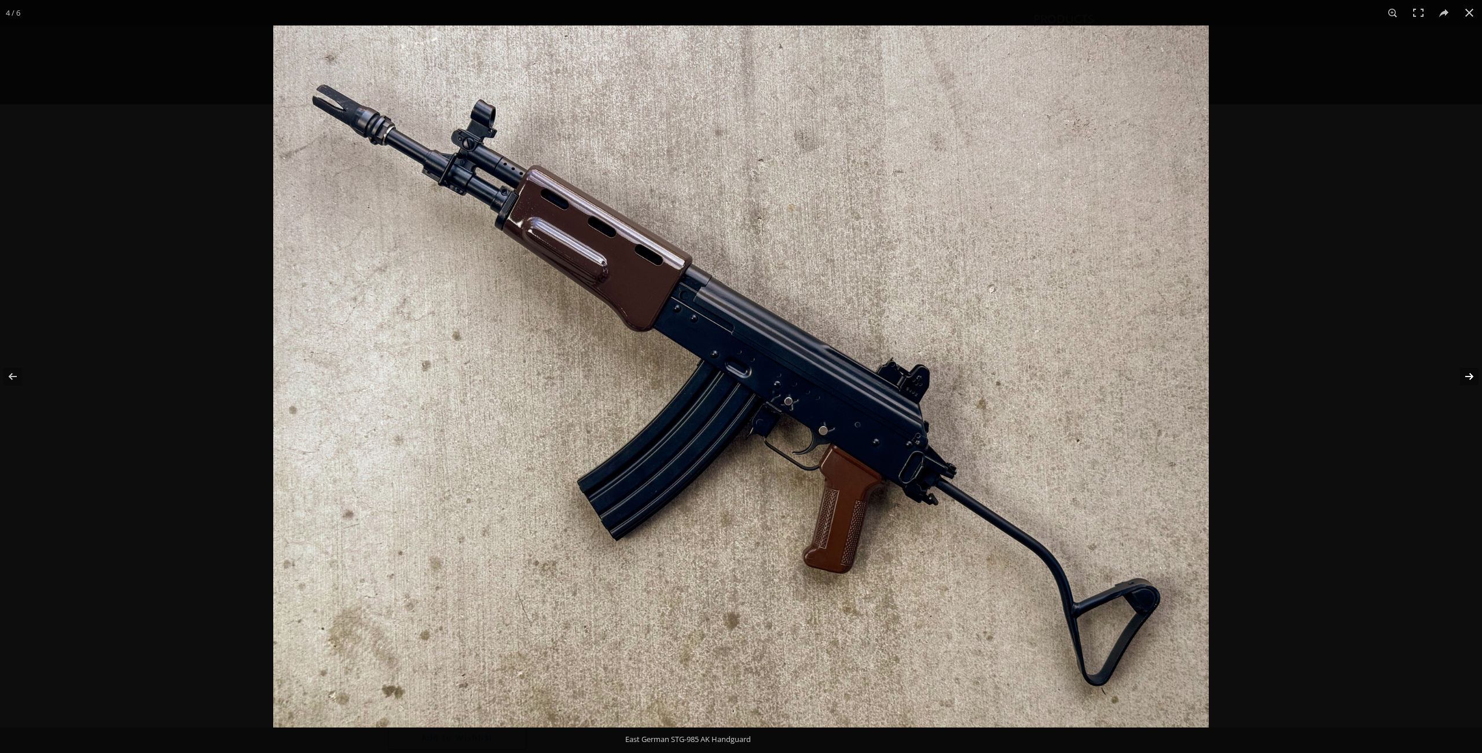
click at [1468, 375] on button at bounding box center [1462, 376] width 41 height 58
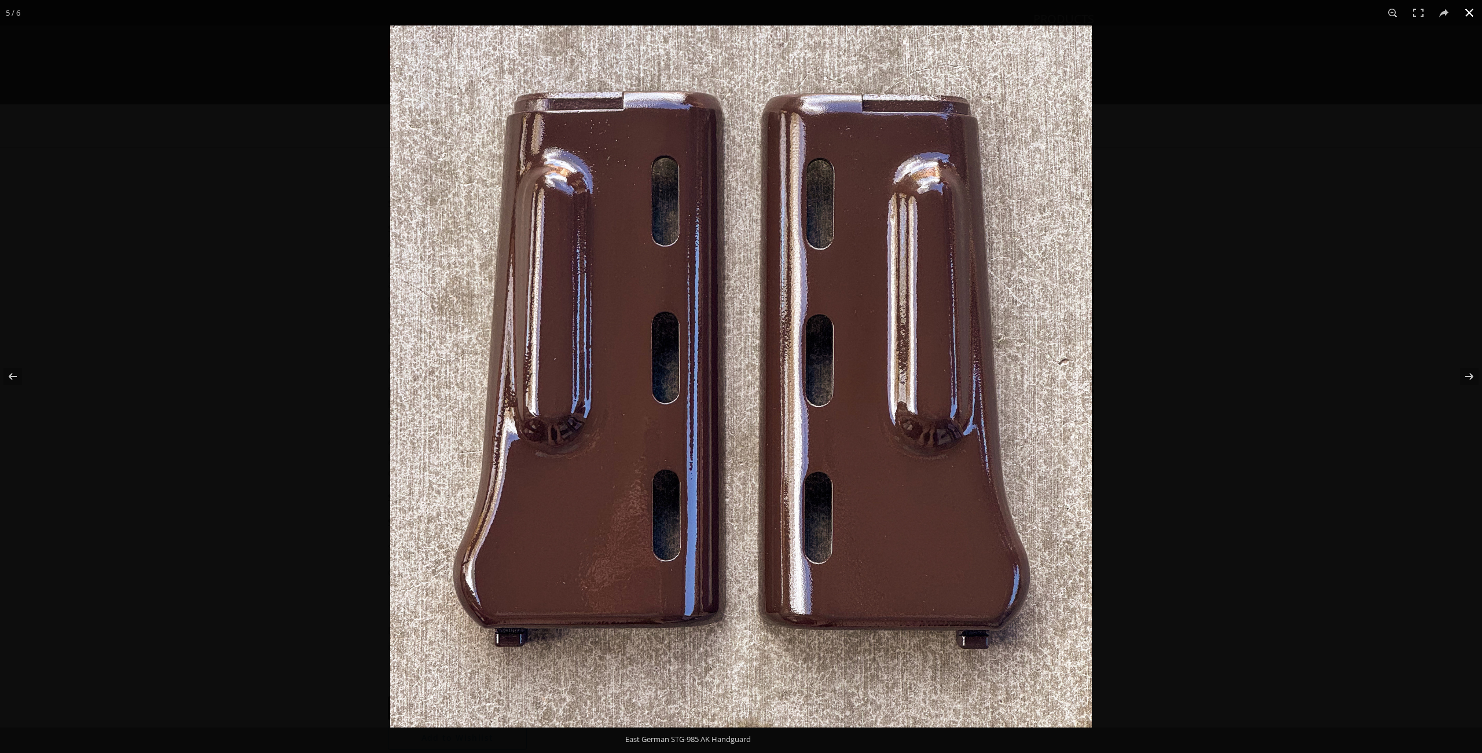
click at [1468, 12] on button at bounding box center [1469, 12] width 25 height 25
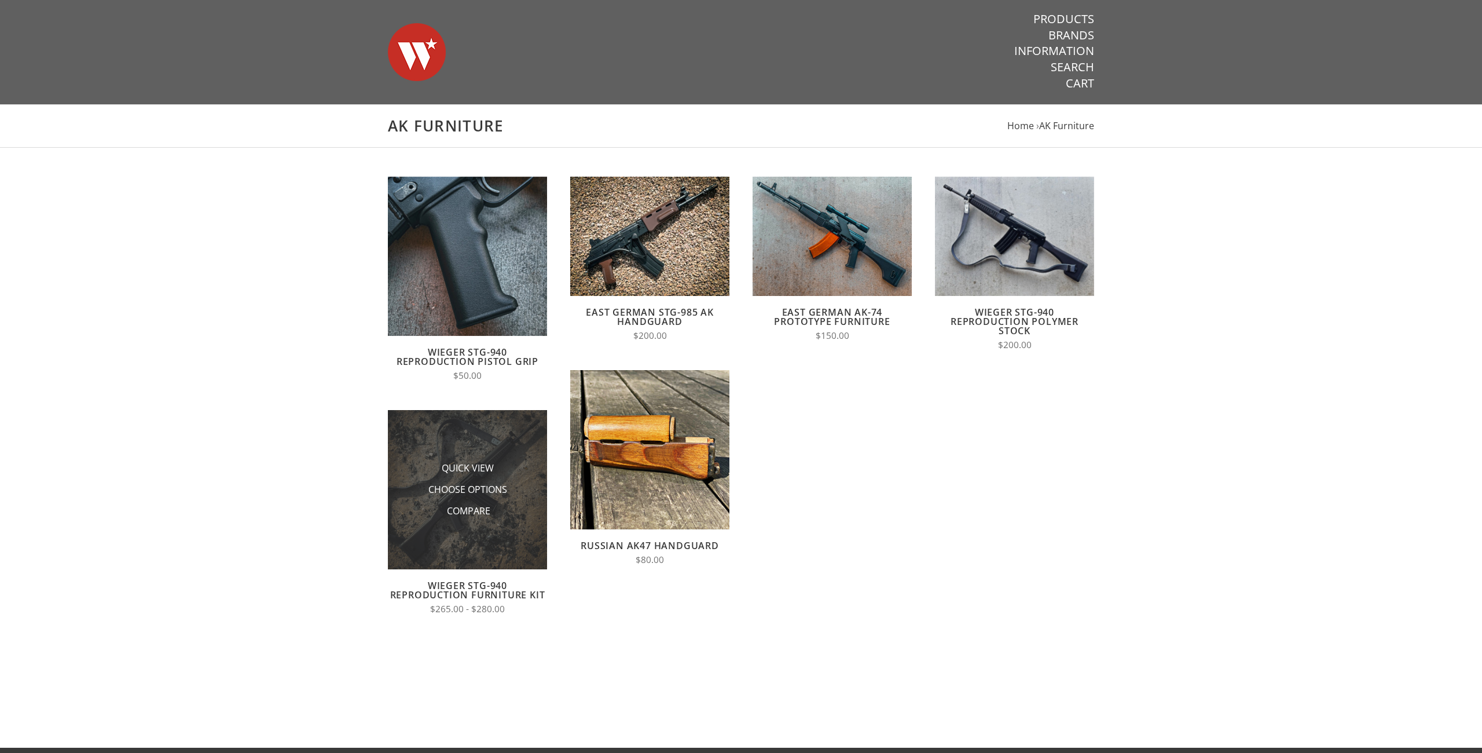
click at [485, 426] on img at bounding box center [467, 489] width 159 height 159
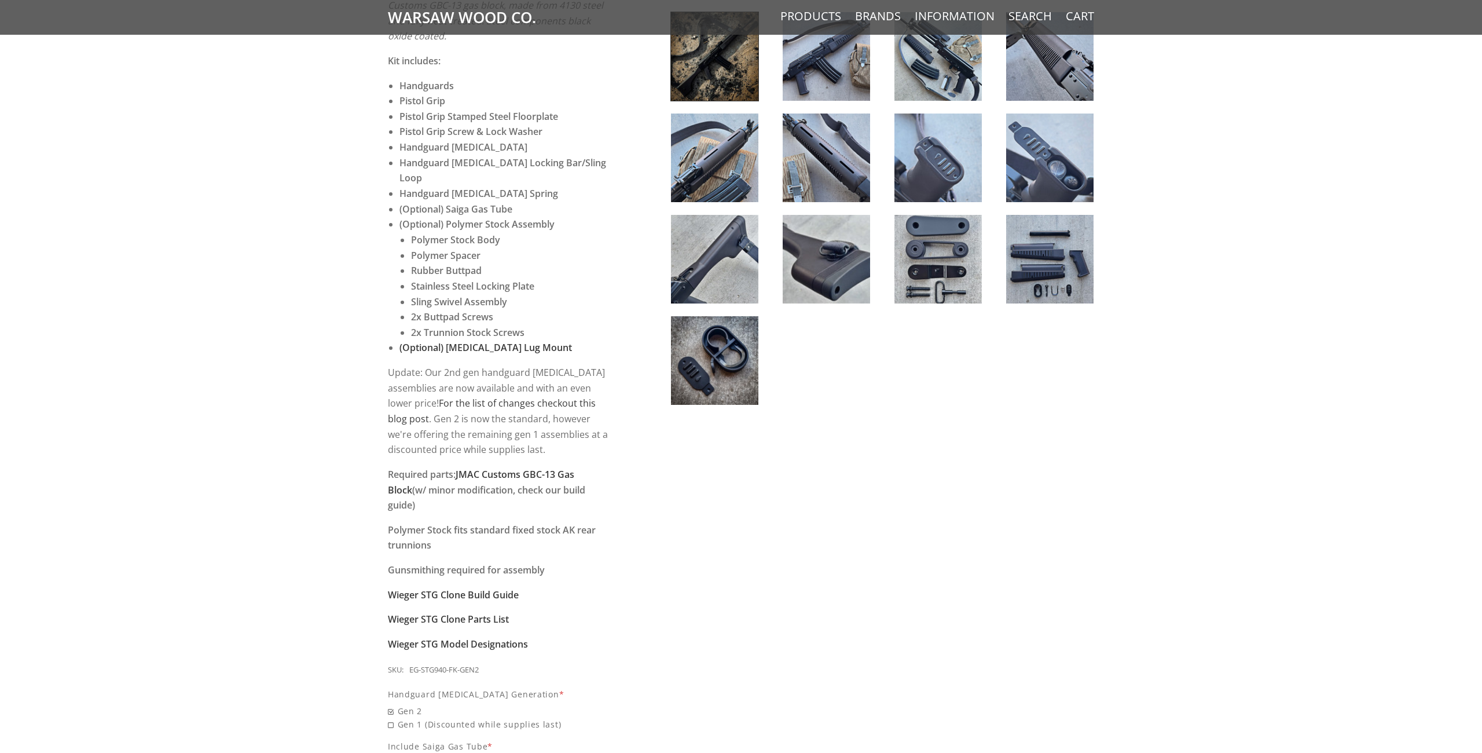
scroll to position [585, 0]
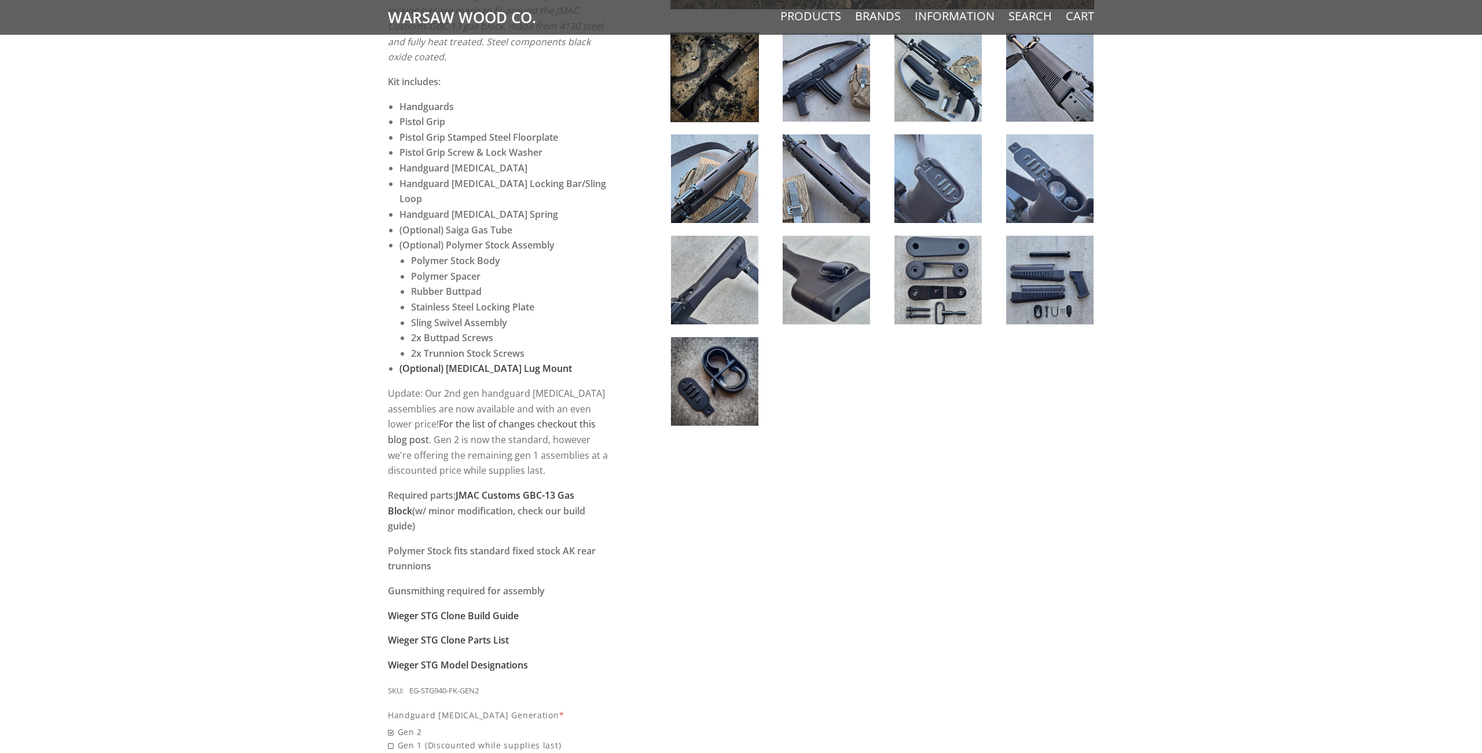
click at [743, 395] on img at bounding box center [714, 381] width 87 height 89
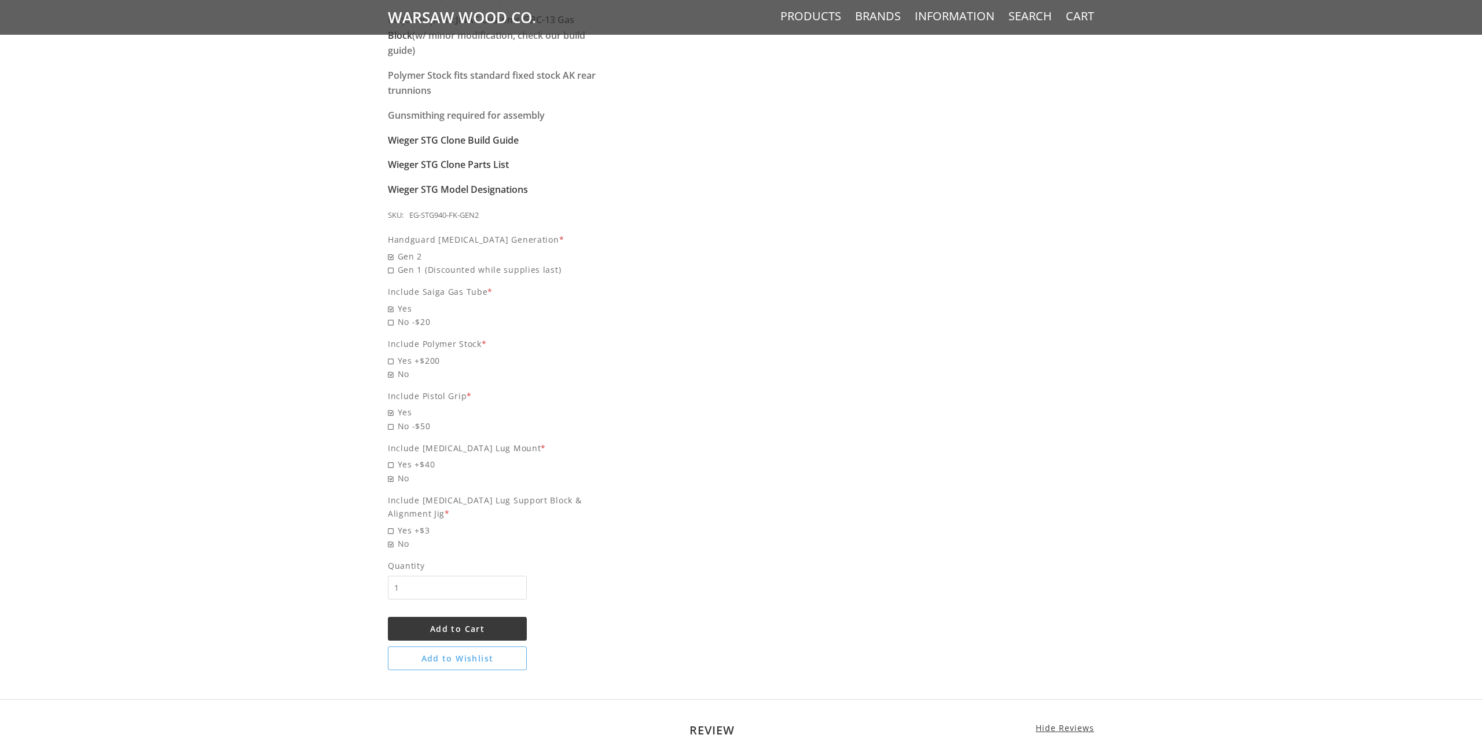
scroll to position [1061, 0]
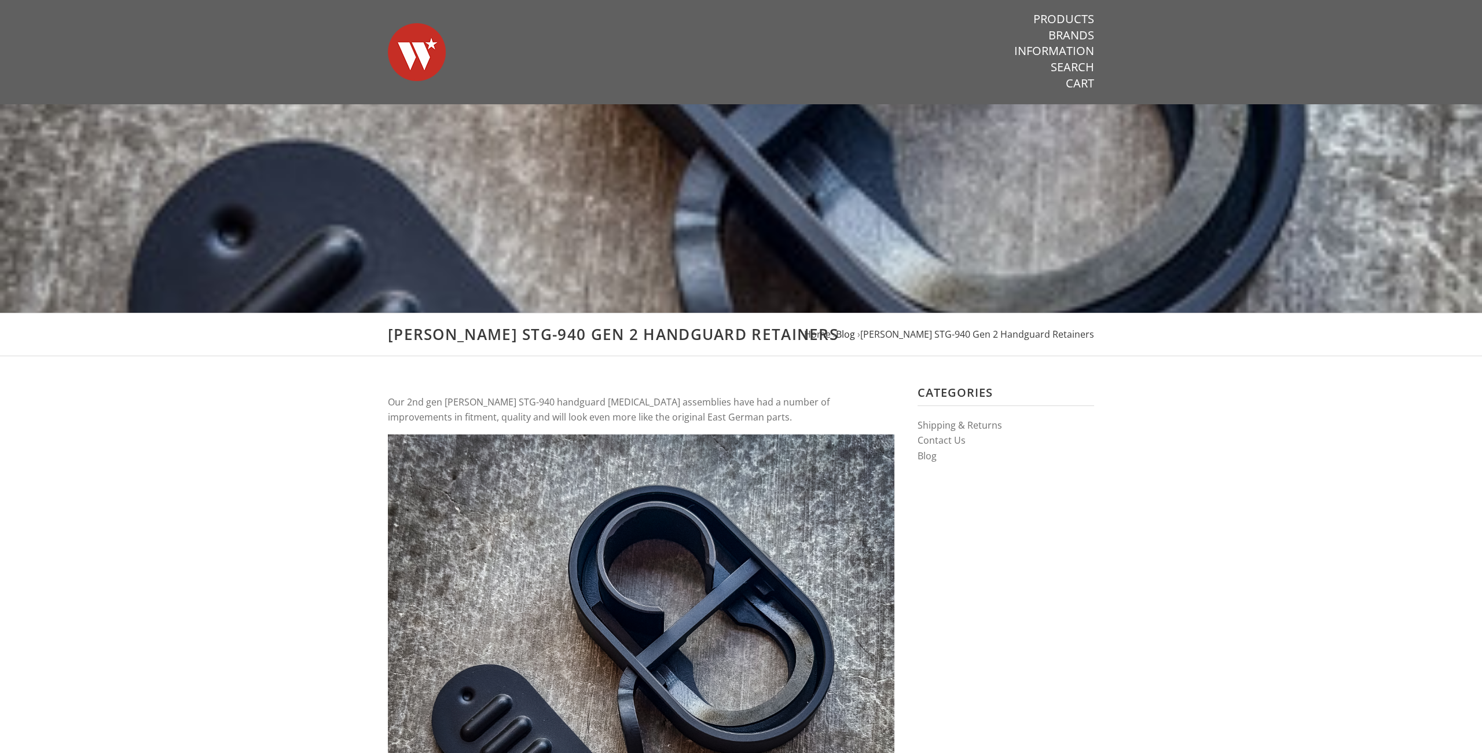
click at [855, 334] on span "Blog" at bounding box center [845, 334] width 19 height 13
